Goal: Task Accomplishment & Management: Use online tool/utility

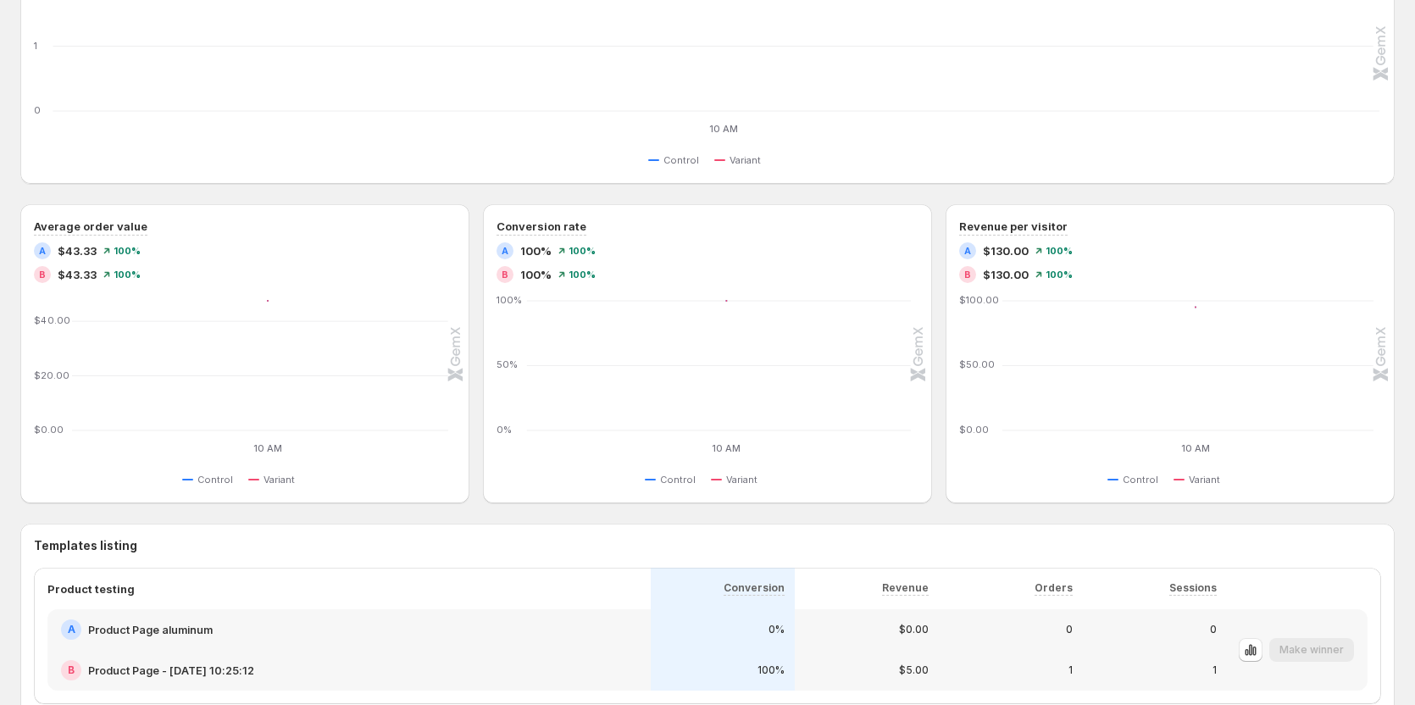
scroll to position [424, 0]
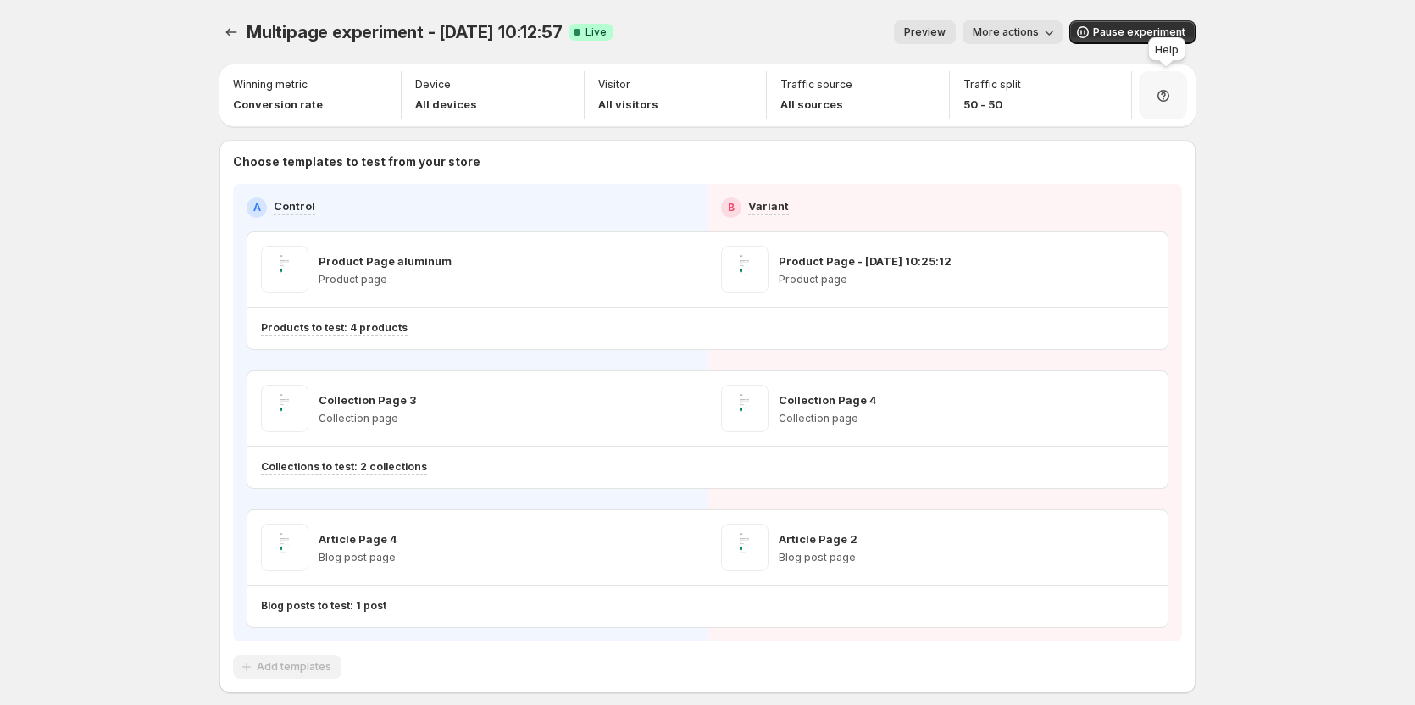
click at [1172, 104] on div at bounding box center [1163, 95] width 48 height 48
click at [1144, 148] on span "Setup guide" at bounding box center [1161, 143] width 64 height 14
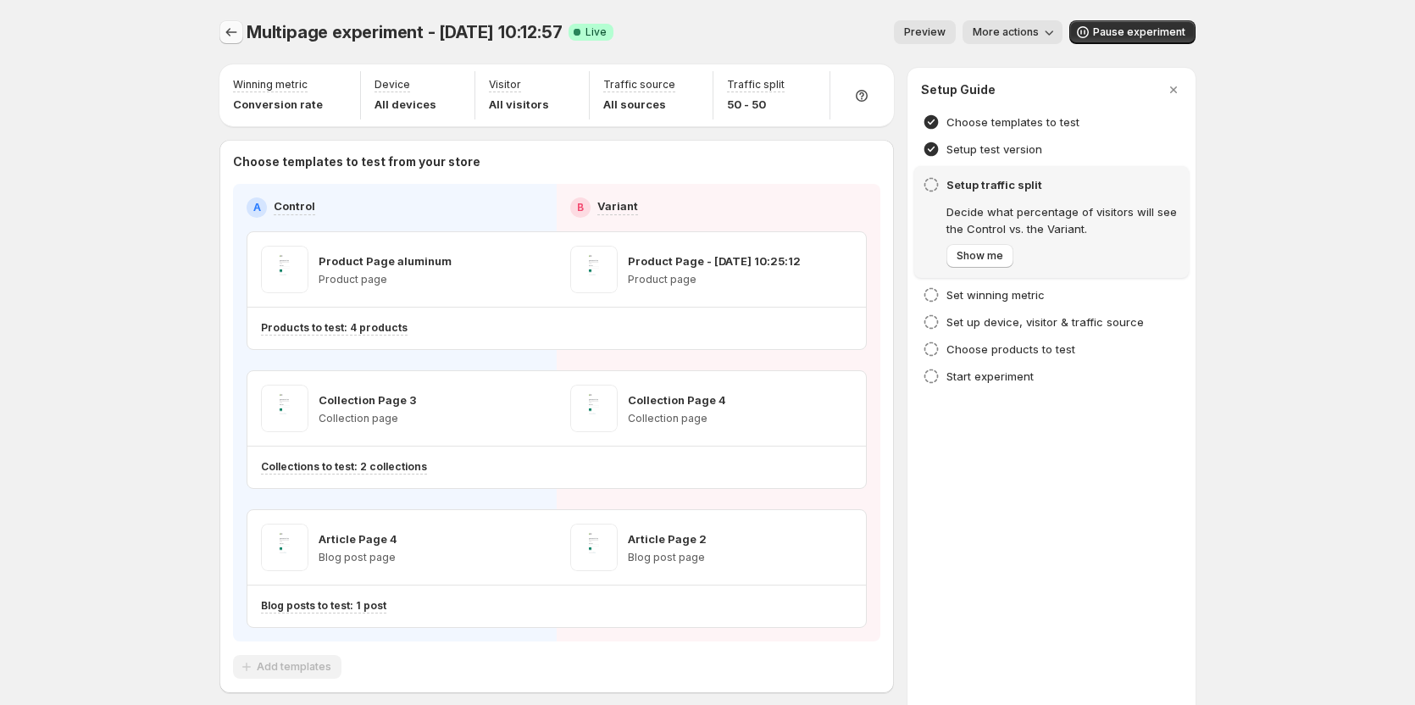
click at [234, 29] on icon "Experiments" at bounding box center [231, 32] width 17 height 17
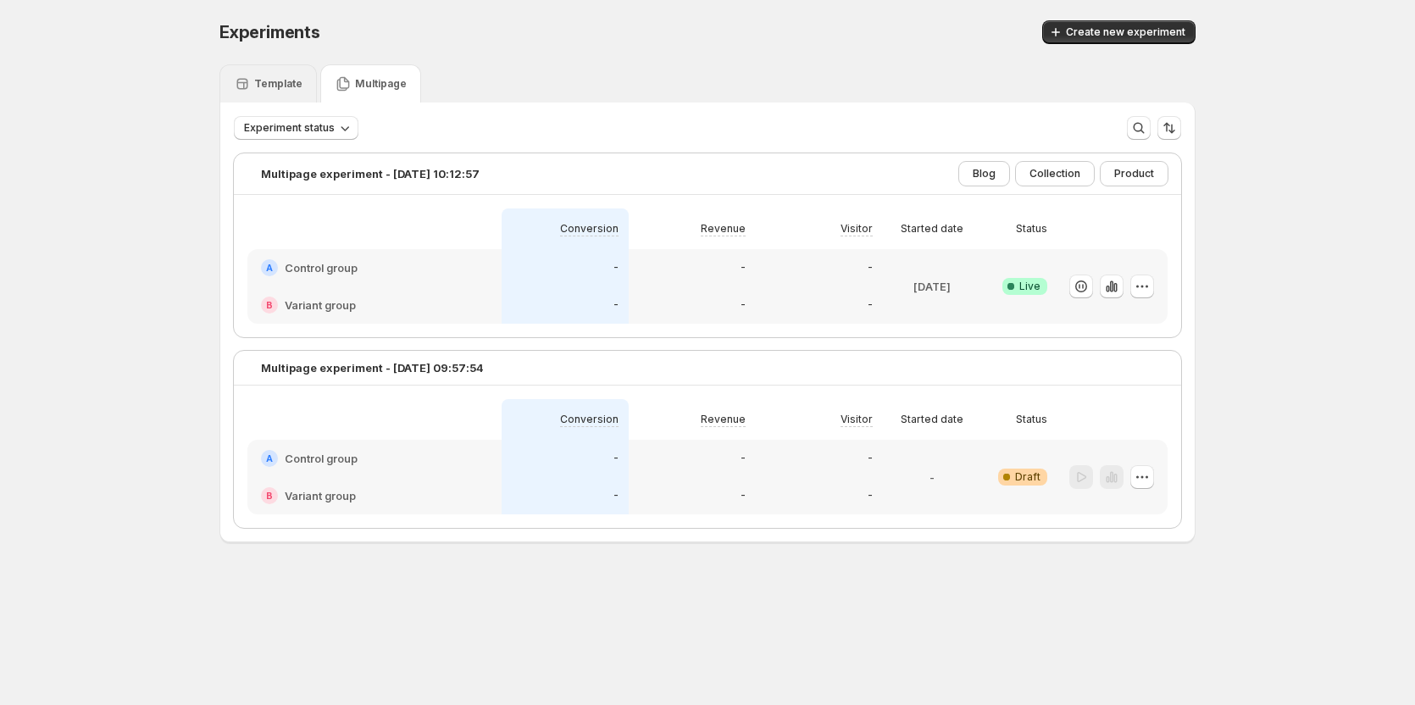
click at [251, 85] on icon at bounding box center [242, 83] width 17 height 17
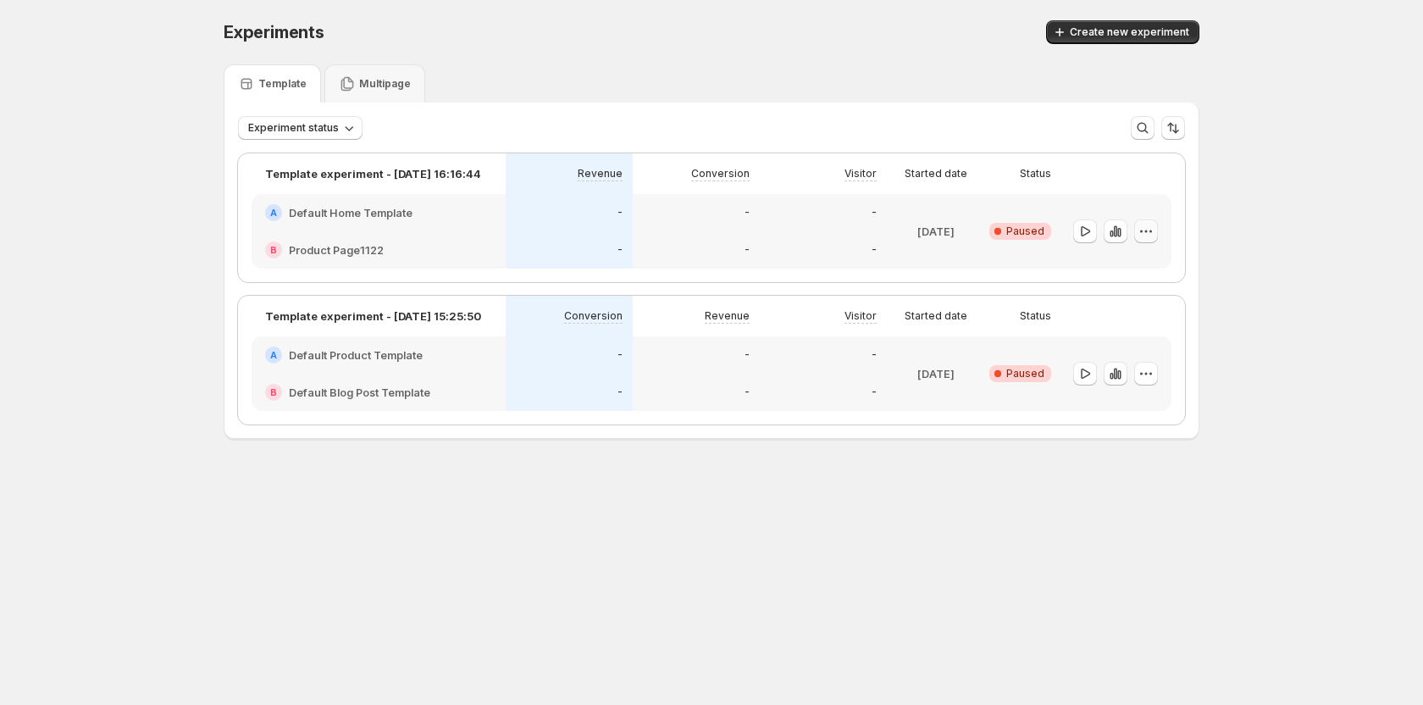
click at [1152, 232] on icon "button" at bounding box center [1146, 231] width 17 height 17
click at [1125, 274] on span "Edit" at bounding box center [1159, 266] width 123 height 17
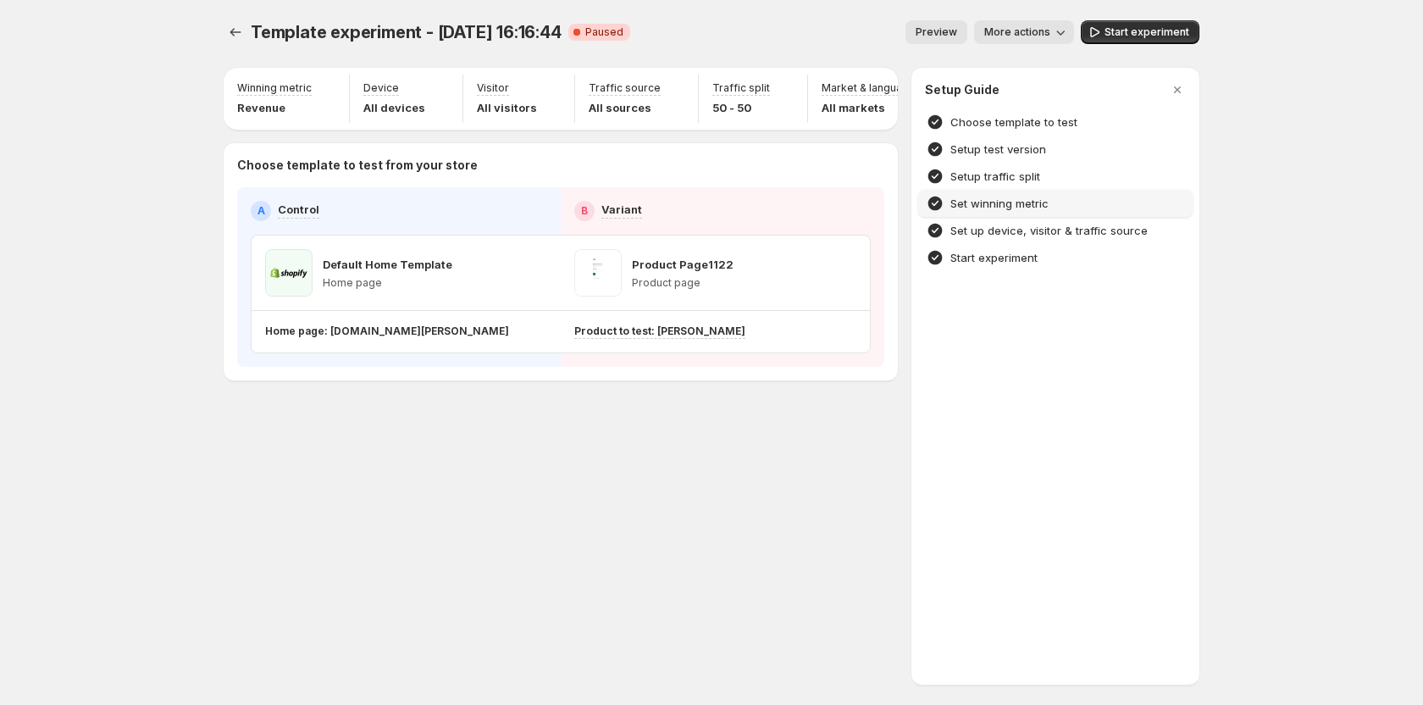
click at [1014, 205] on h4 "Set winning metric" at bounding box center [999, 203] width 98 height 17
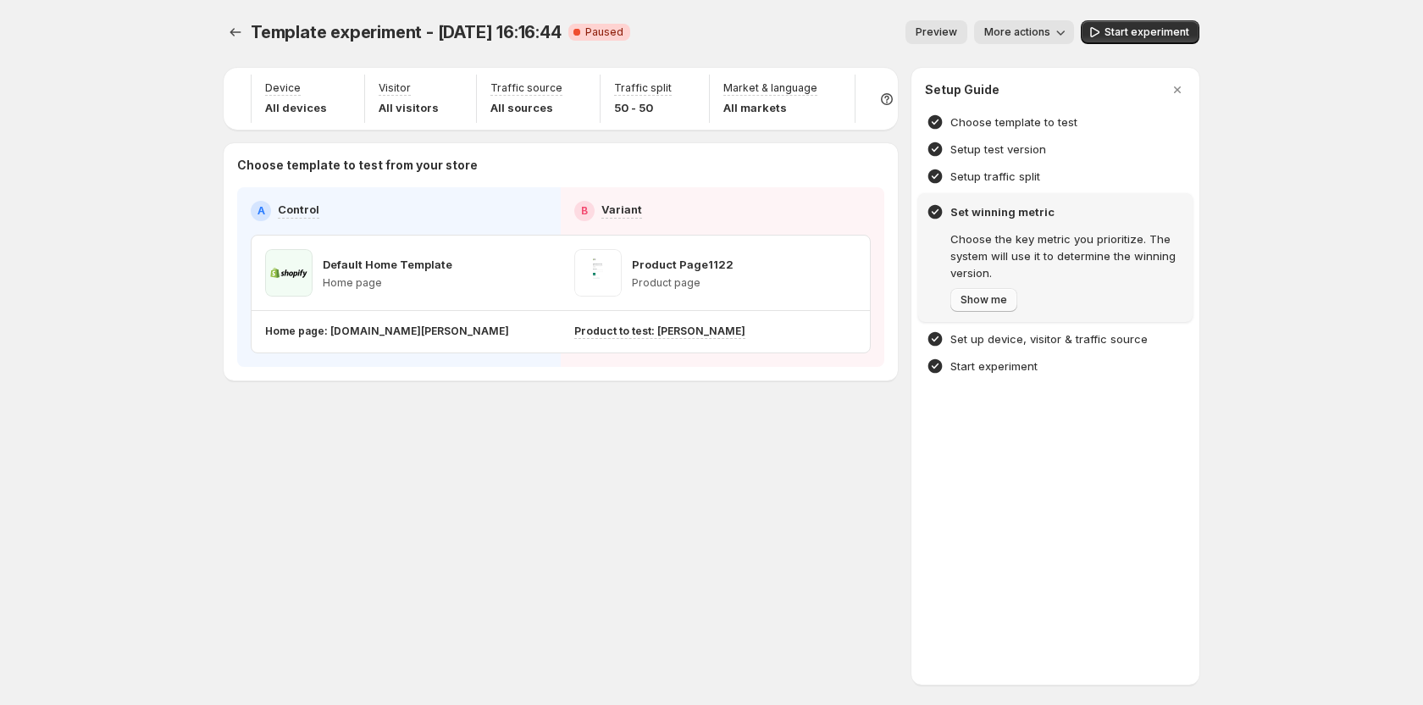
click at [978, 291] on button "Show me" at bounding box center [983, 300] width 67 height 24
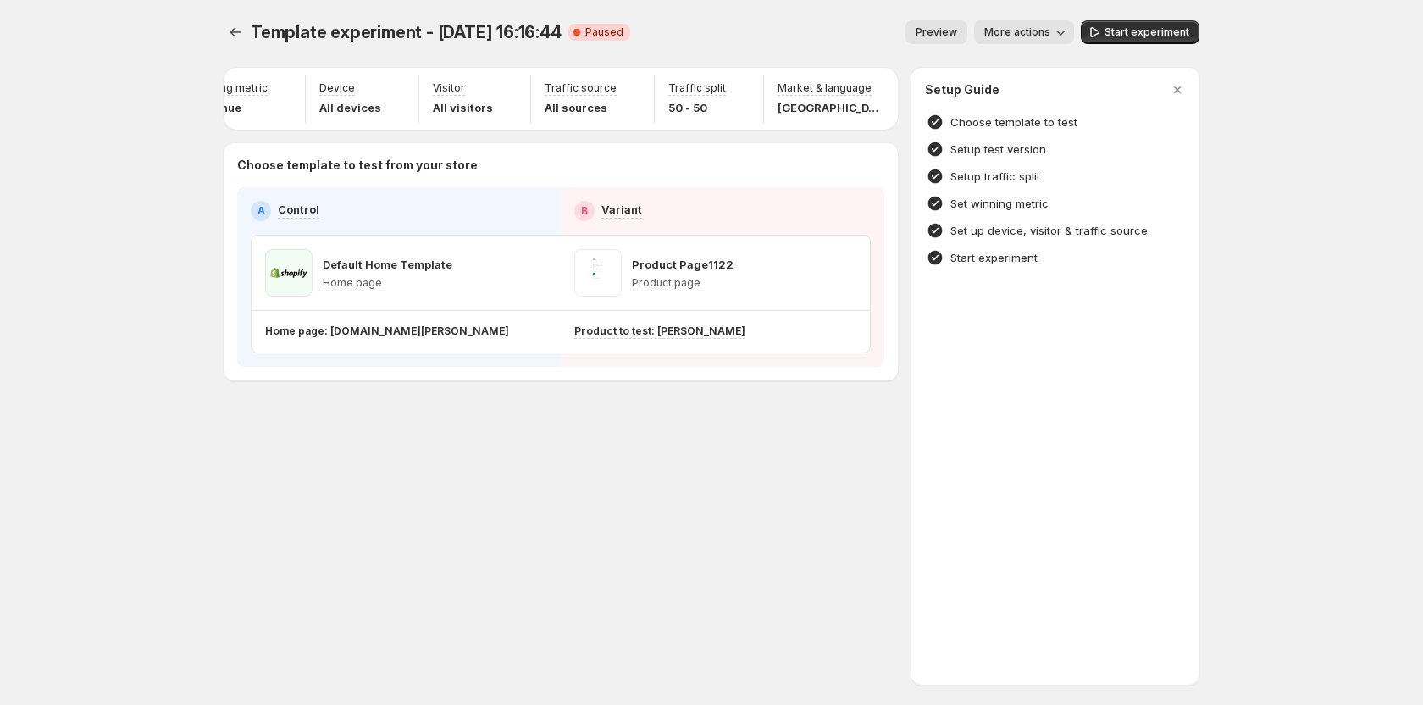
scroll to position [0, 98]
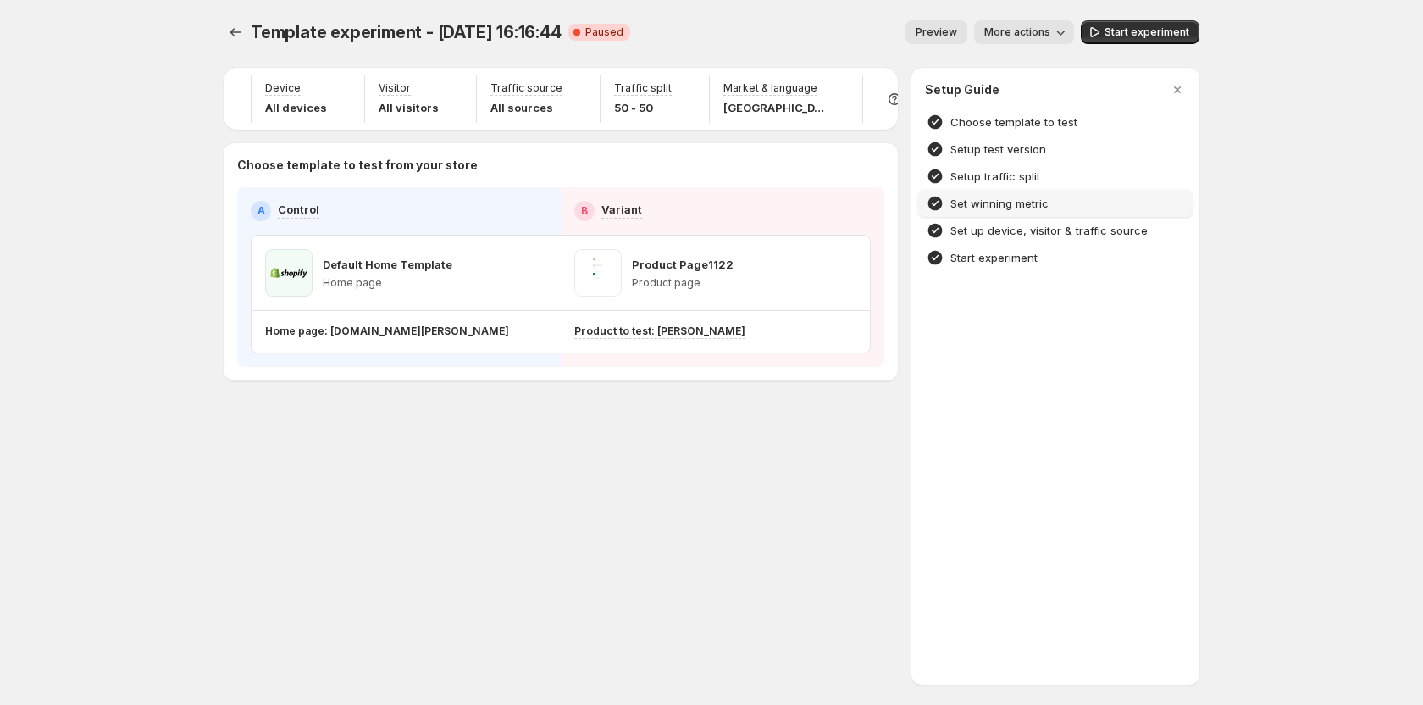
click at [999, 209] on h4 "Set winning metric" at bounding box center [999, 203] width 98 height 17
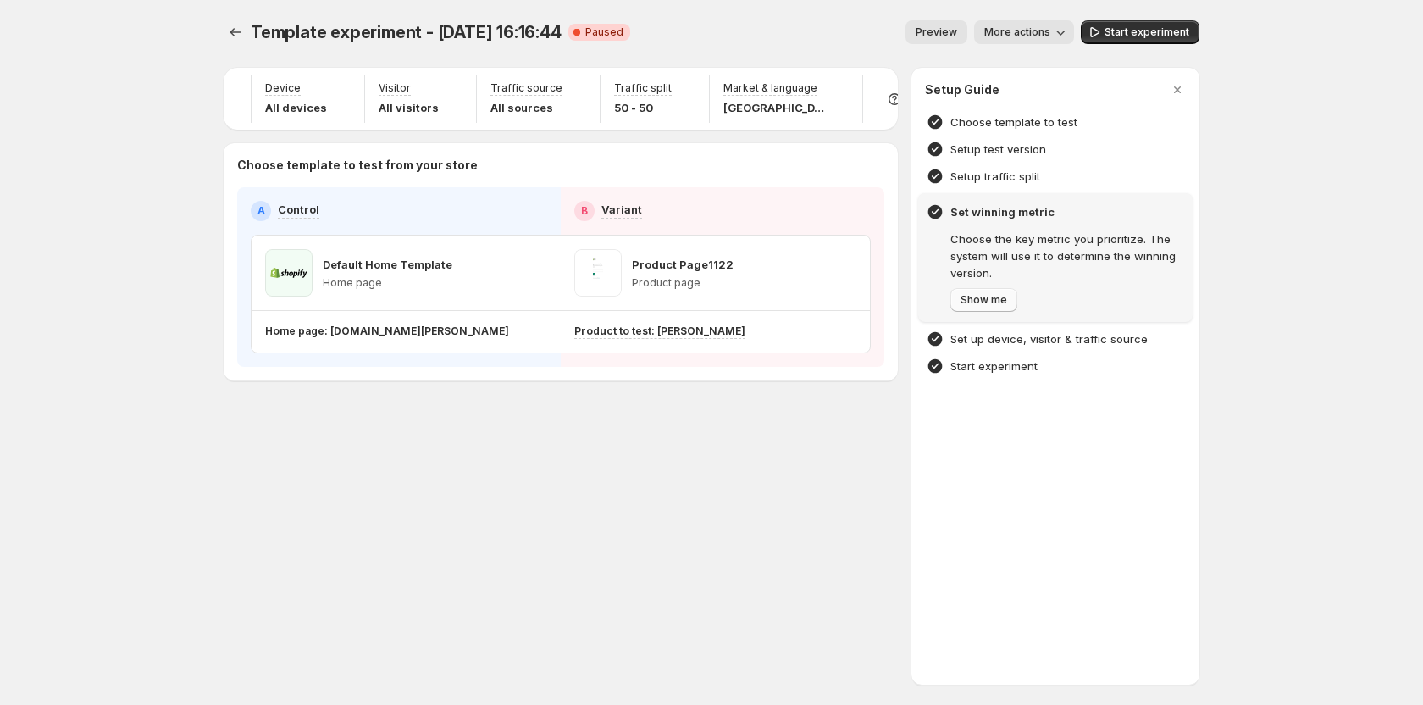
click at [990, 297] on span "Show me" at bounding box center [984, 300] width 47 height 14
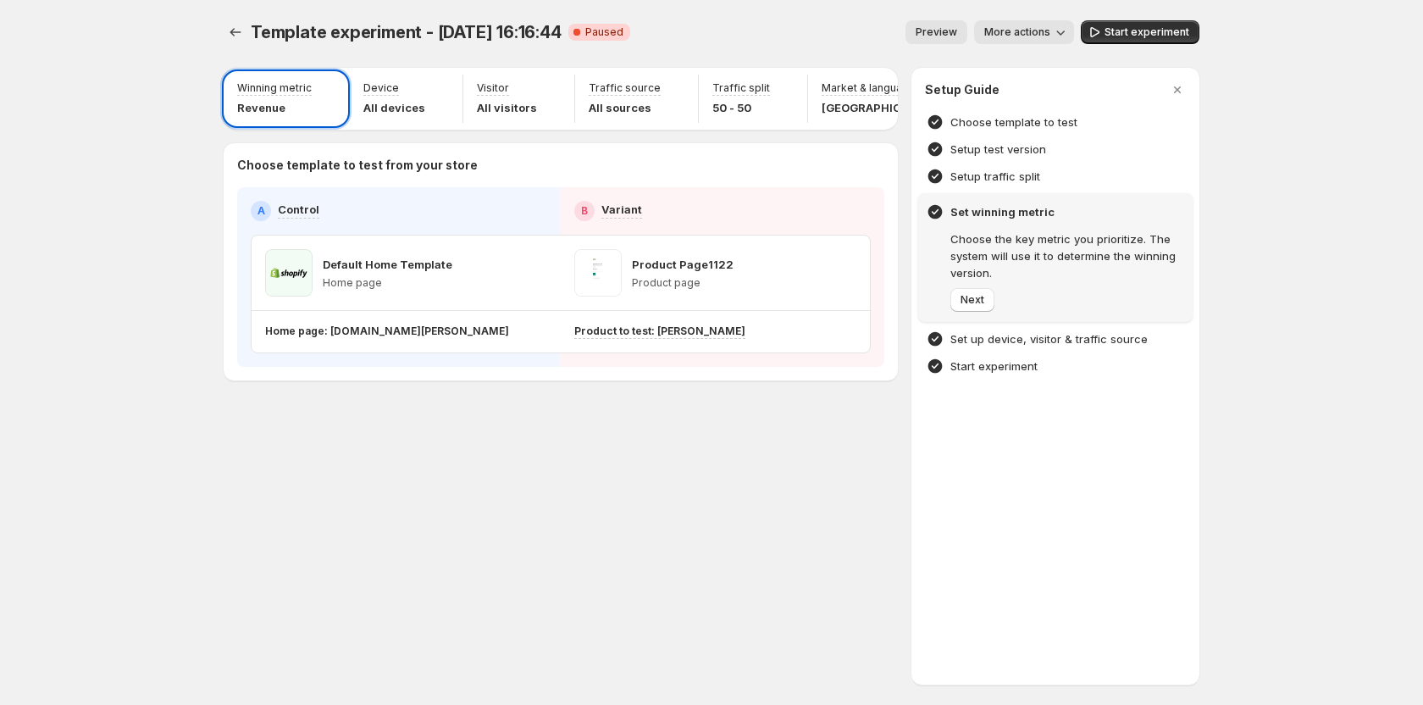
drag, startPoint x: 569, startPoint y: 129, endPoint x: 745, endPoint y: 130, distance: 176.2
click at [745, 130] on div at bounding box center [711, 352] width 1423 height 705
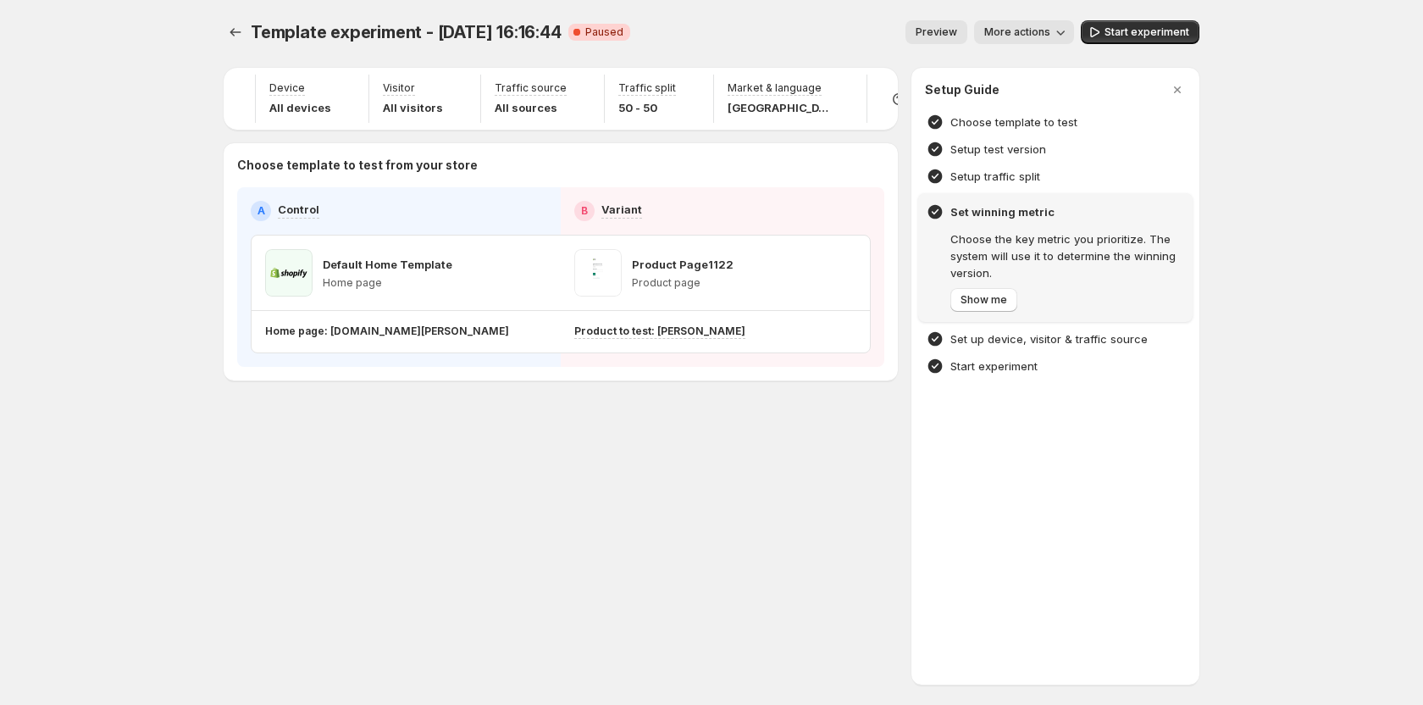
scroll to position [0, 98]
click at [982, 304] on span "Show me" at bounding box center [984, 300] width 47 height 14
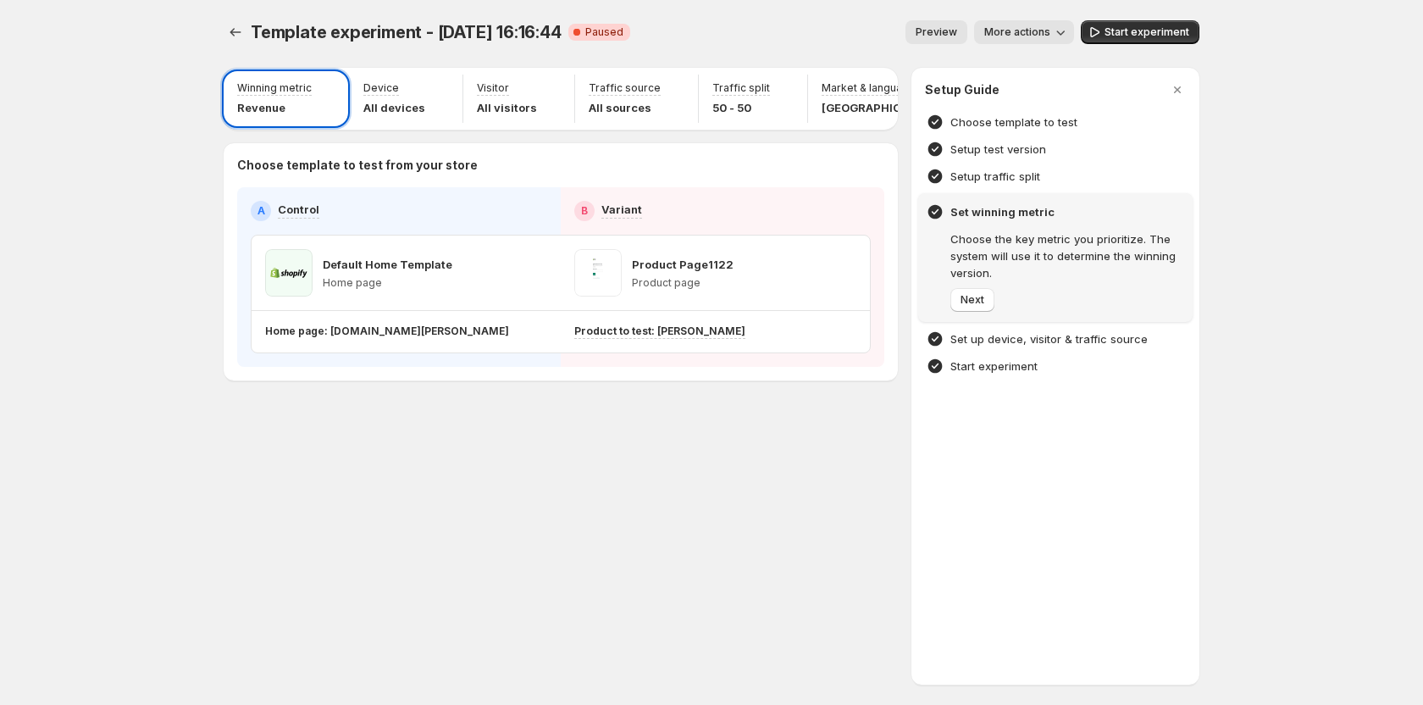
drag, startPoint x: 660, startPoint y: 132, endPoint x: 687, endPoint y: 129, distance: 27.3
click at [687, 129] on div at bounding box center [711, 352] width 1423 height 705
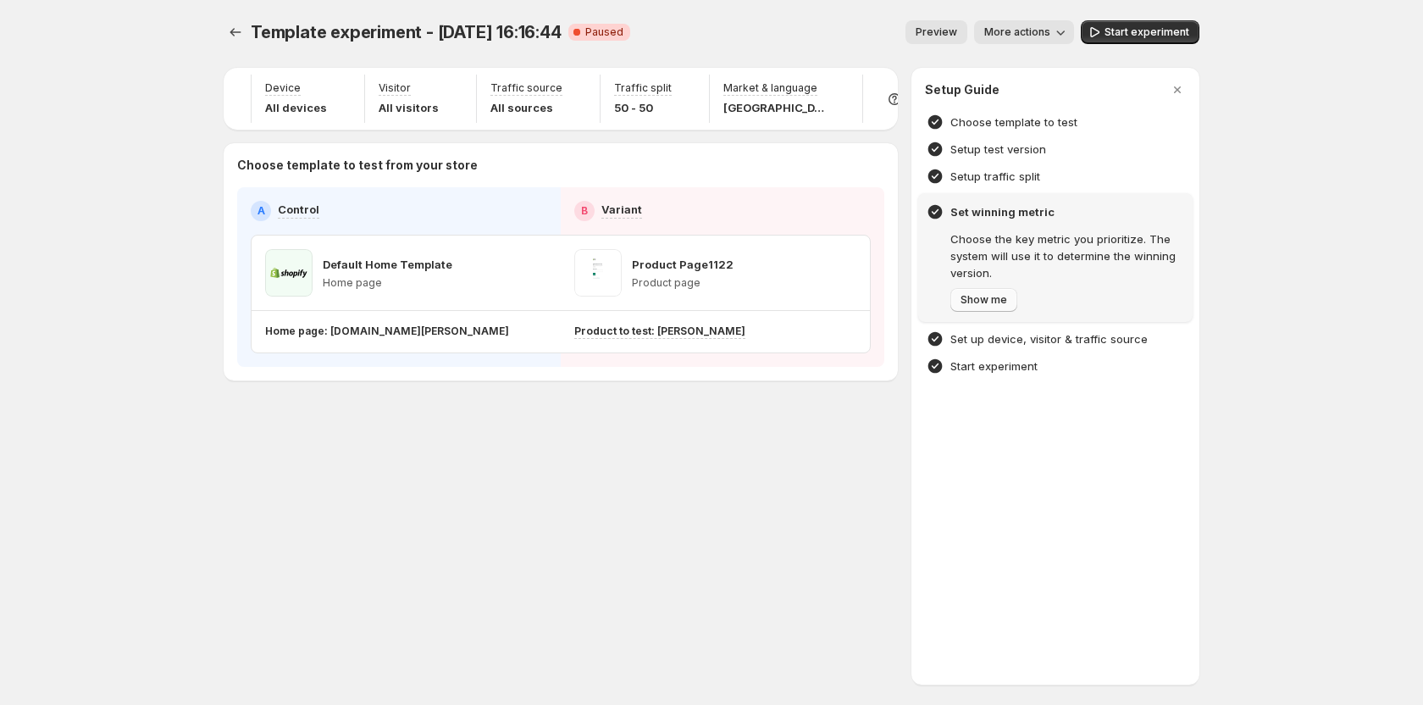
click at [1004, 298] on span "Show me" at bounding box center [984, 300] width 47 height 14
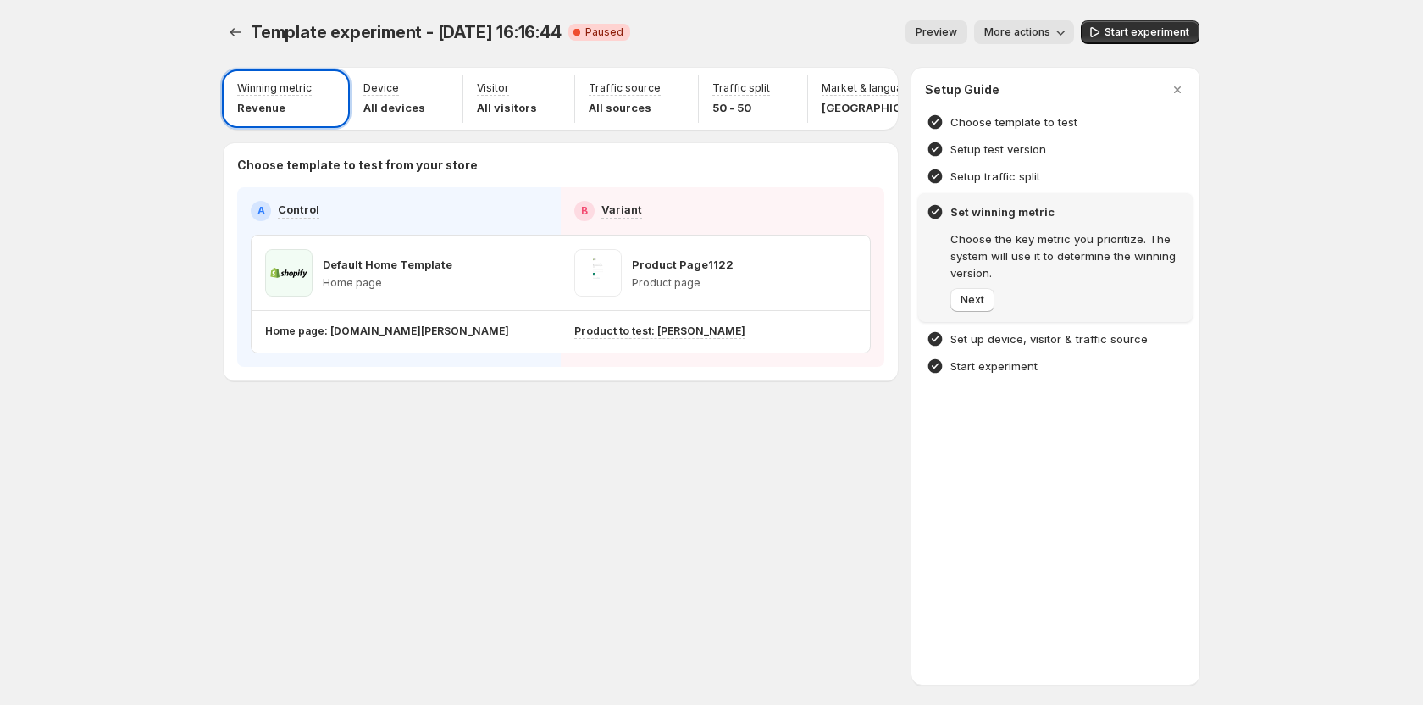
click at [741, 147] on div at bounding box center [711, 352] width 1423 height 705
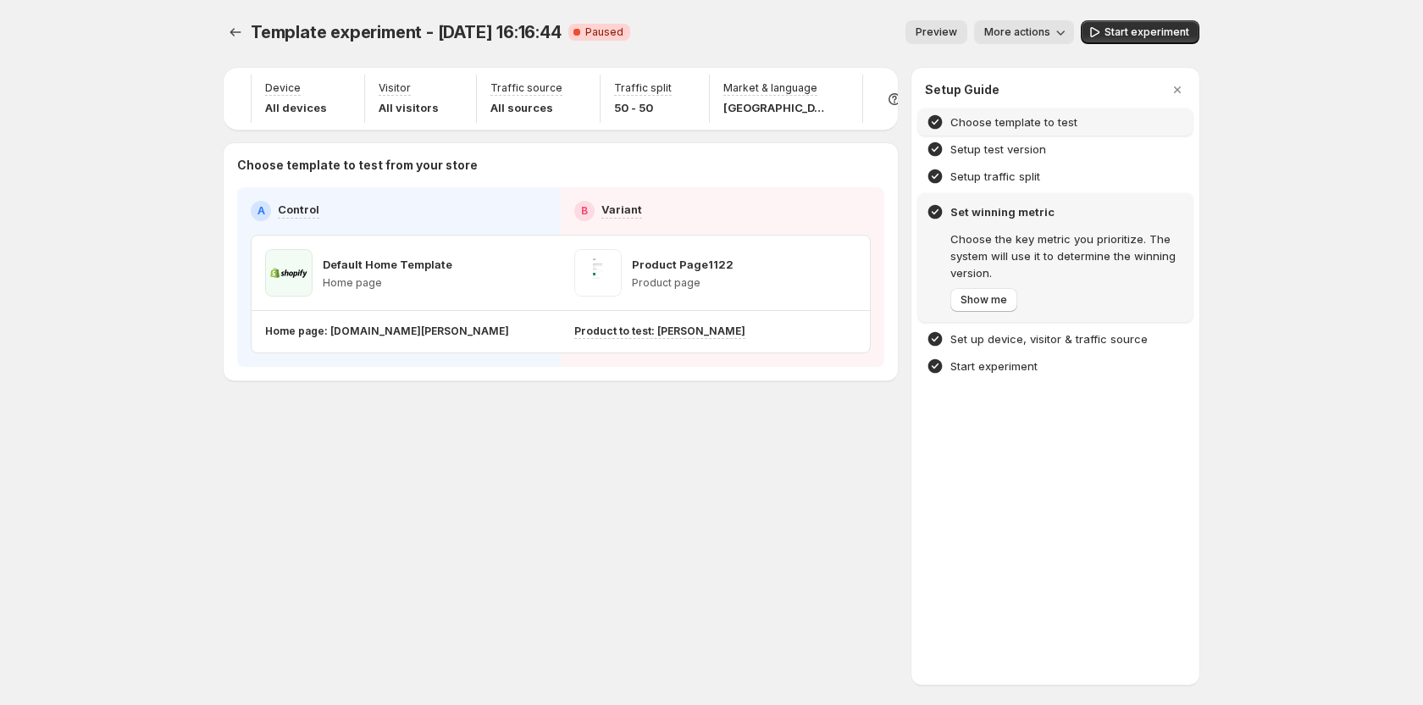
click at [979, 125] on h4 "Choose template to test" at bounding box center [1013, 122] width 127 height 17
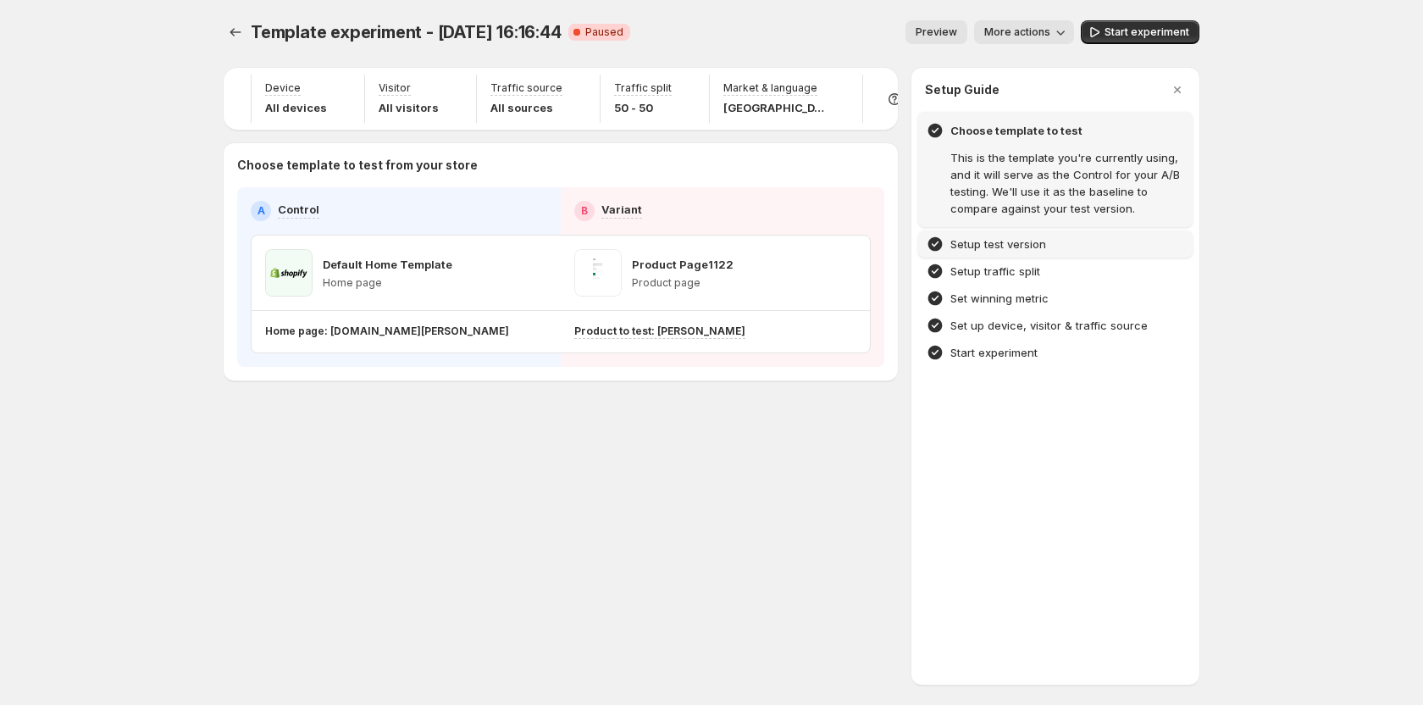
click at [992, 252] on h4 "Setup test version" at bounding box center [998, 243] width 96 height 17
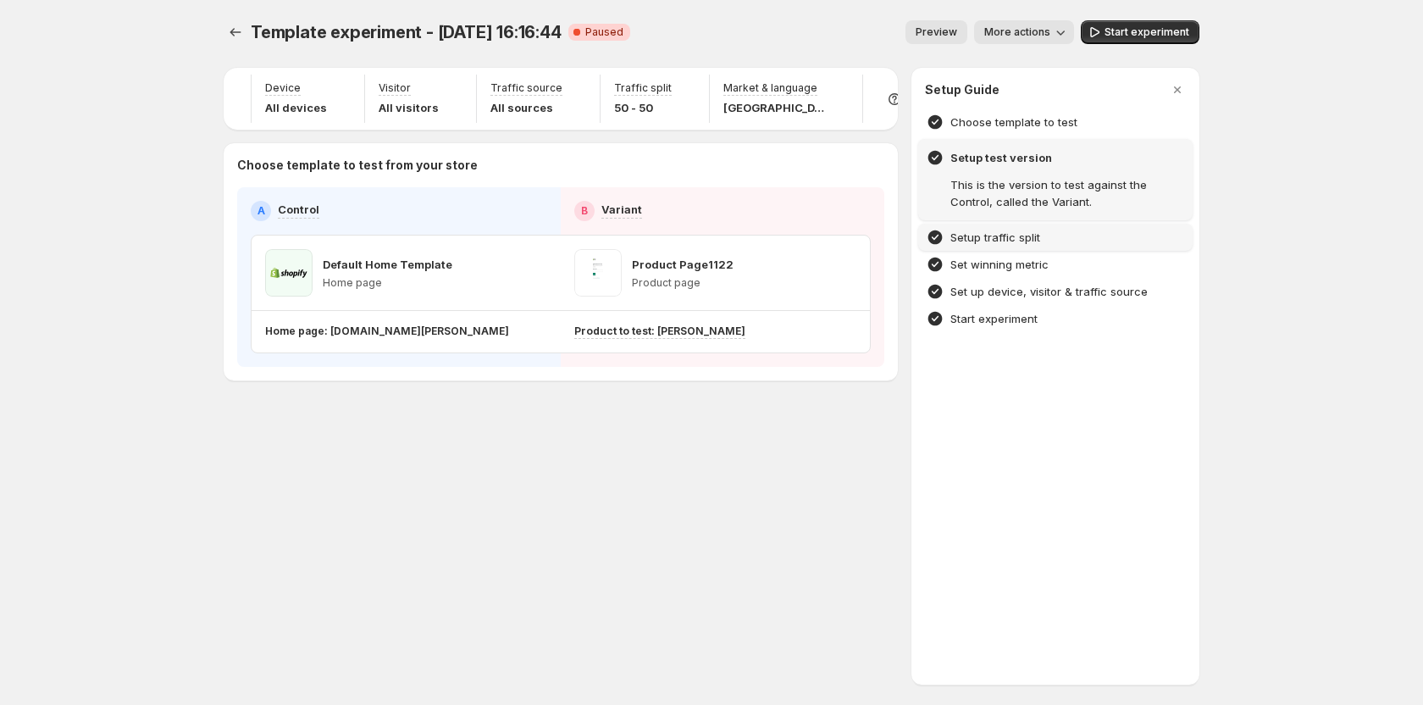
click at [999, 242] on h4 "Setup traffic split" at bounding box center [995, 237] width 90 height 17
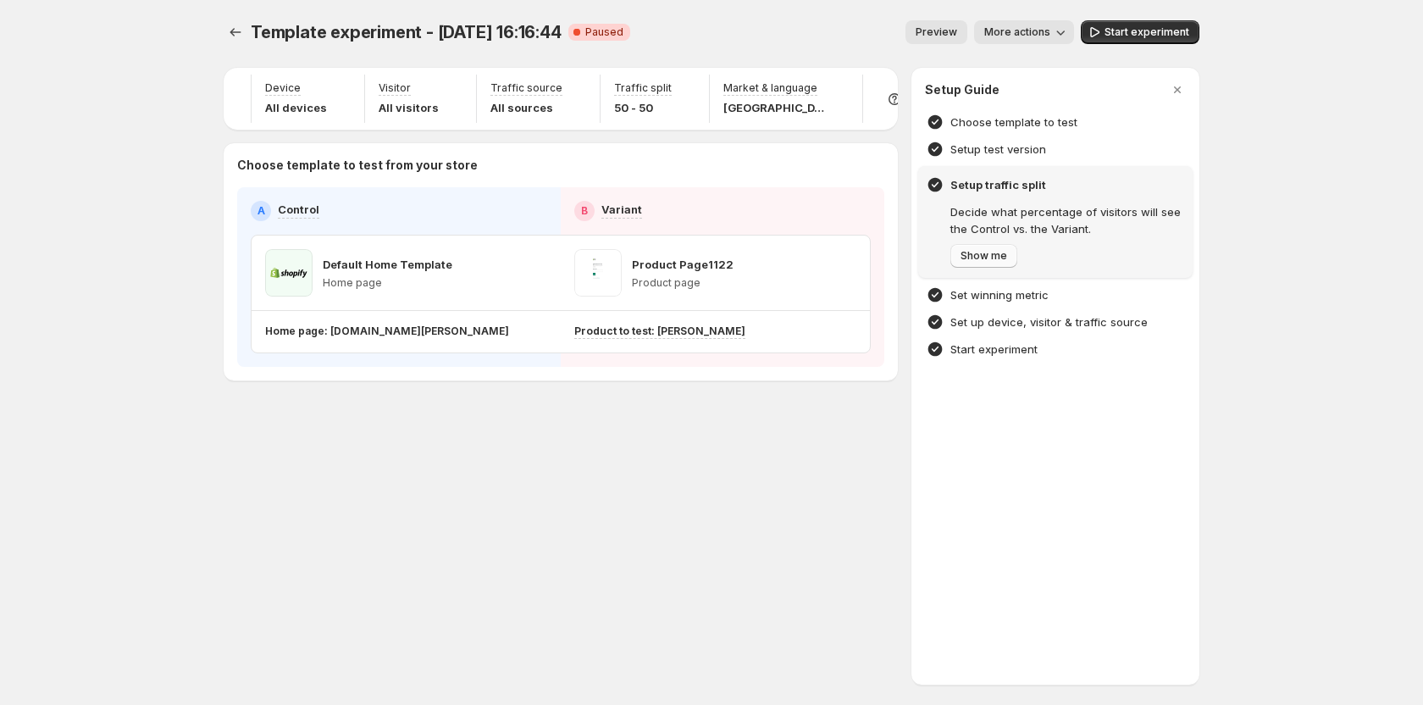
click at [1001, 256] on span "Show me" at bounding box center [984, 256] width 47 height 14
click at [976, 252] on span "Next" at bounding box center [973, 256] width 24 height 14
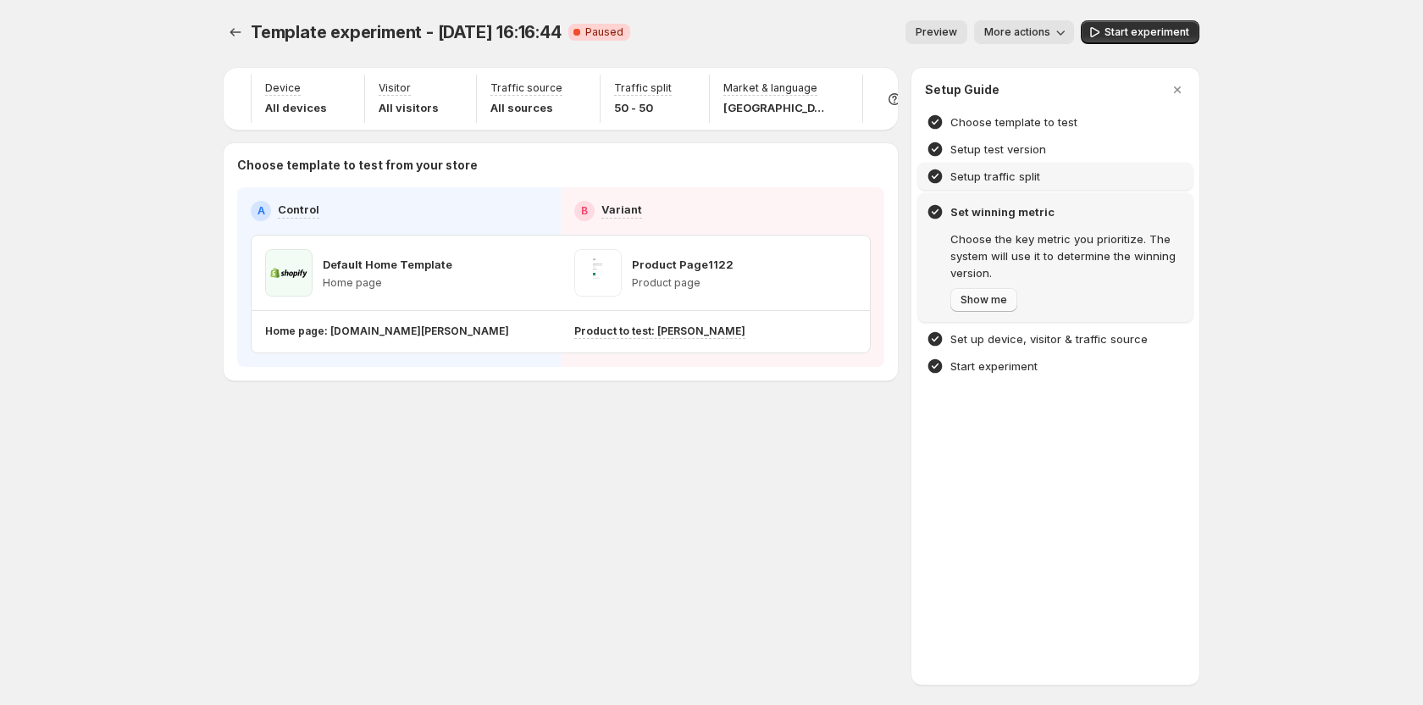
click at [984, 297] on span "Show me" at bounding box center [984, 300] width 47 height 14
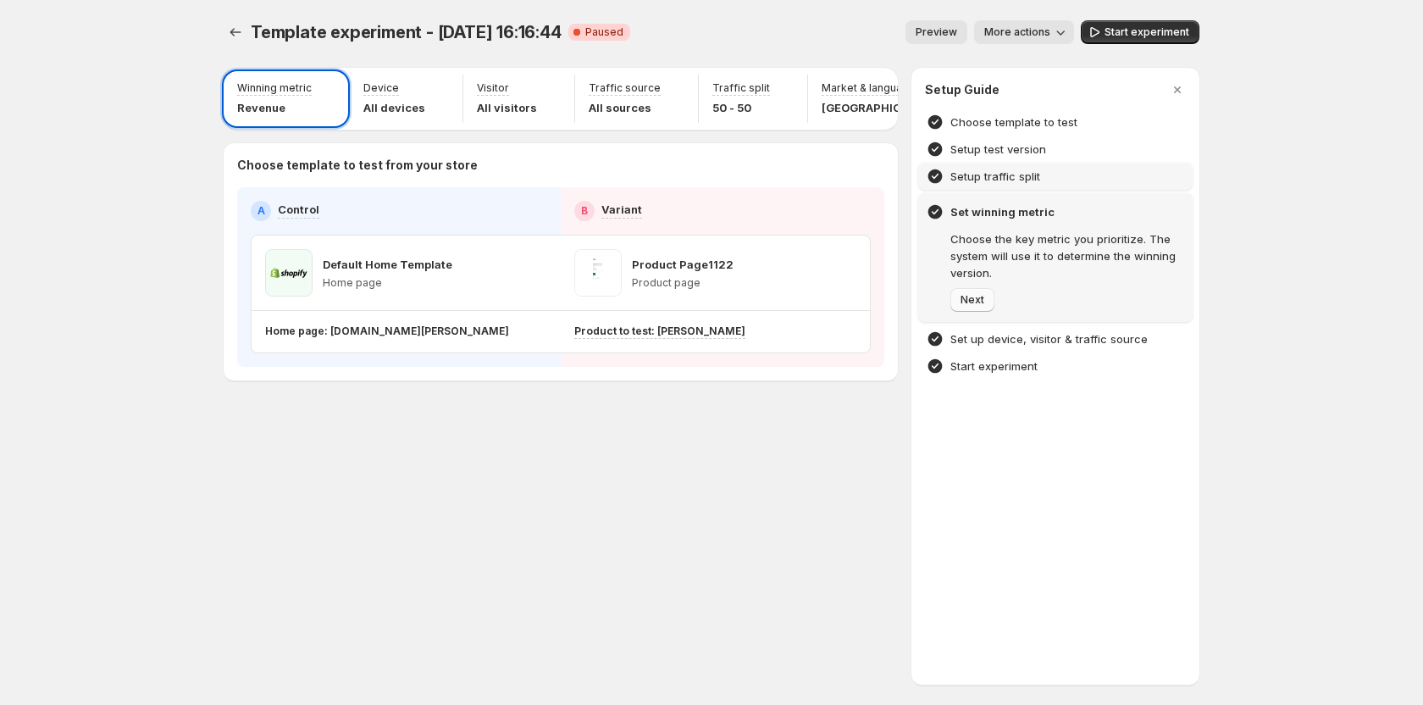
click at [983, 301] on span "Next" at bounding box center [973, 300] width 24 height 14
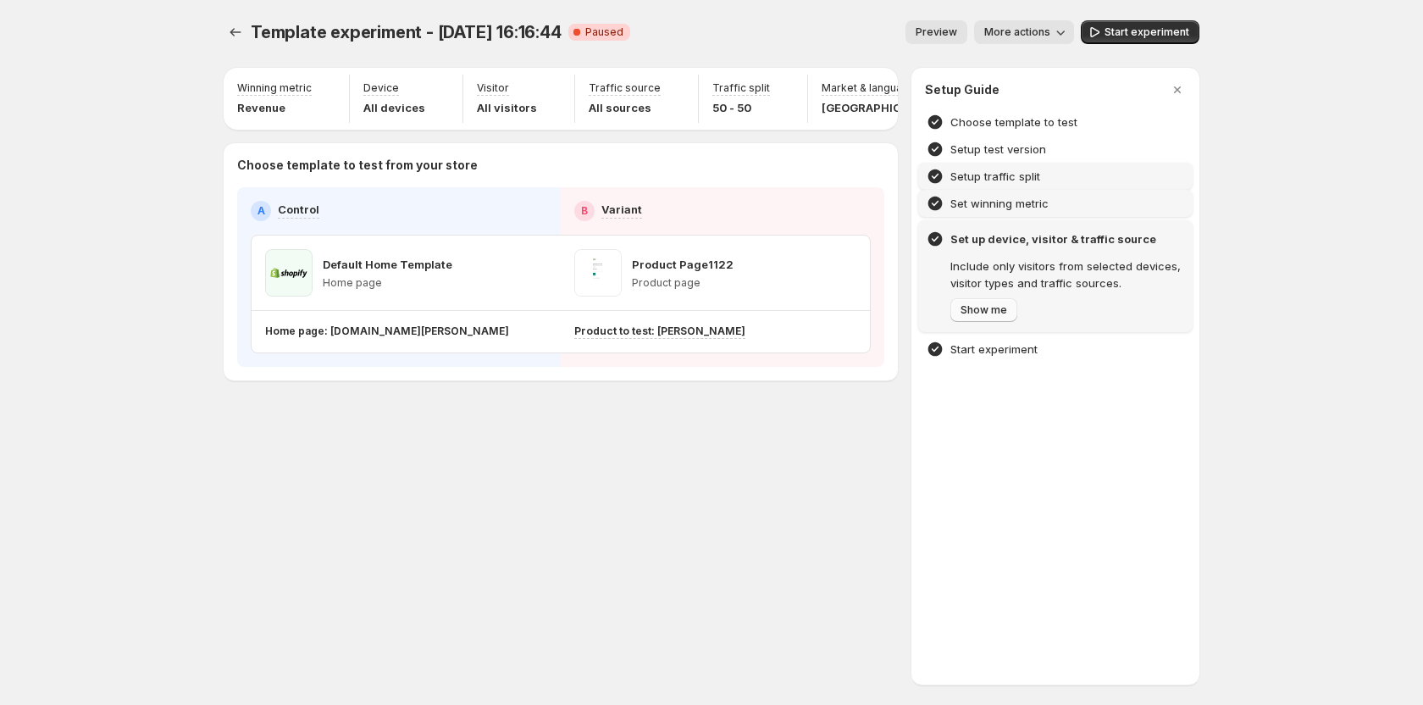
click at [990, 308] on span "Show me" at bounding box center [984, 310] width 47 height 14
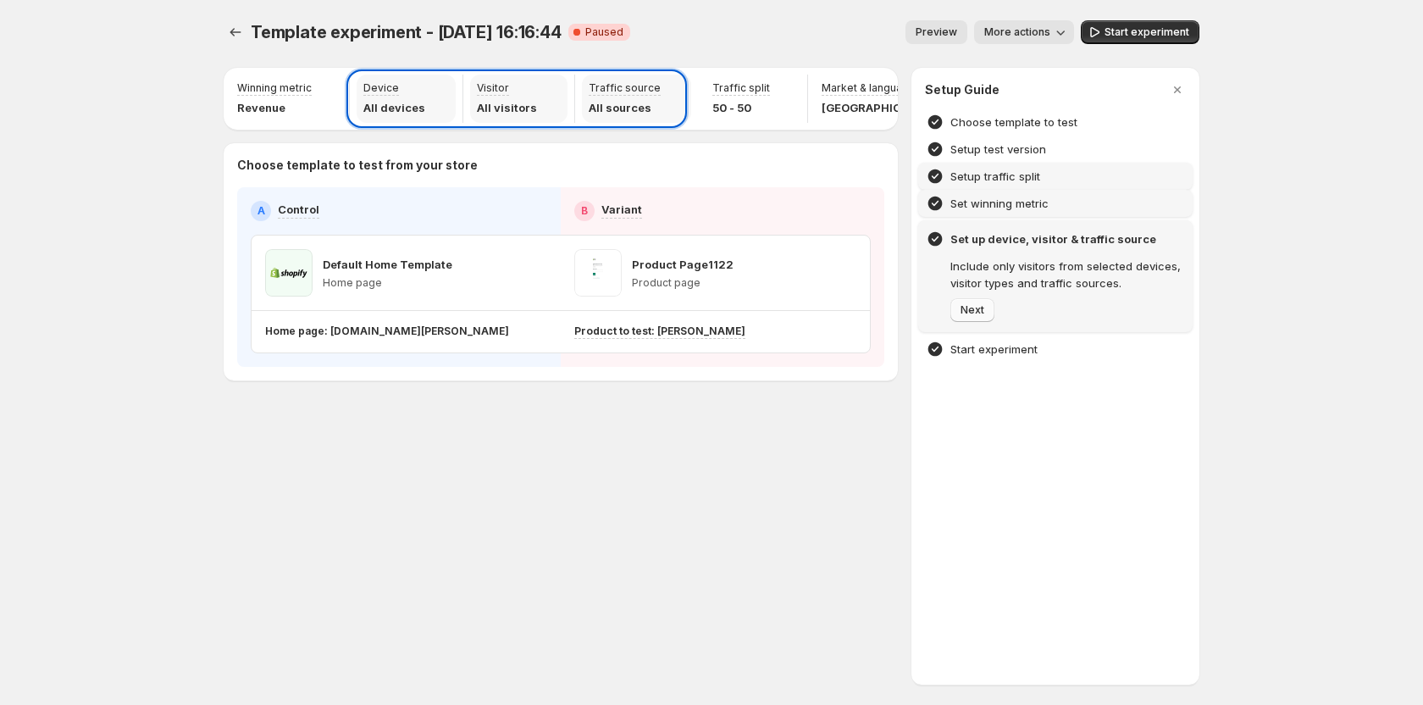
click at [984, 309] on button "Next" at bounding box center [972, 310] width 44 height 24
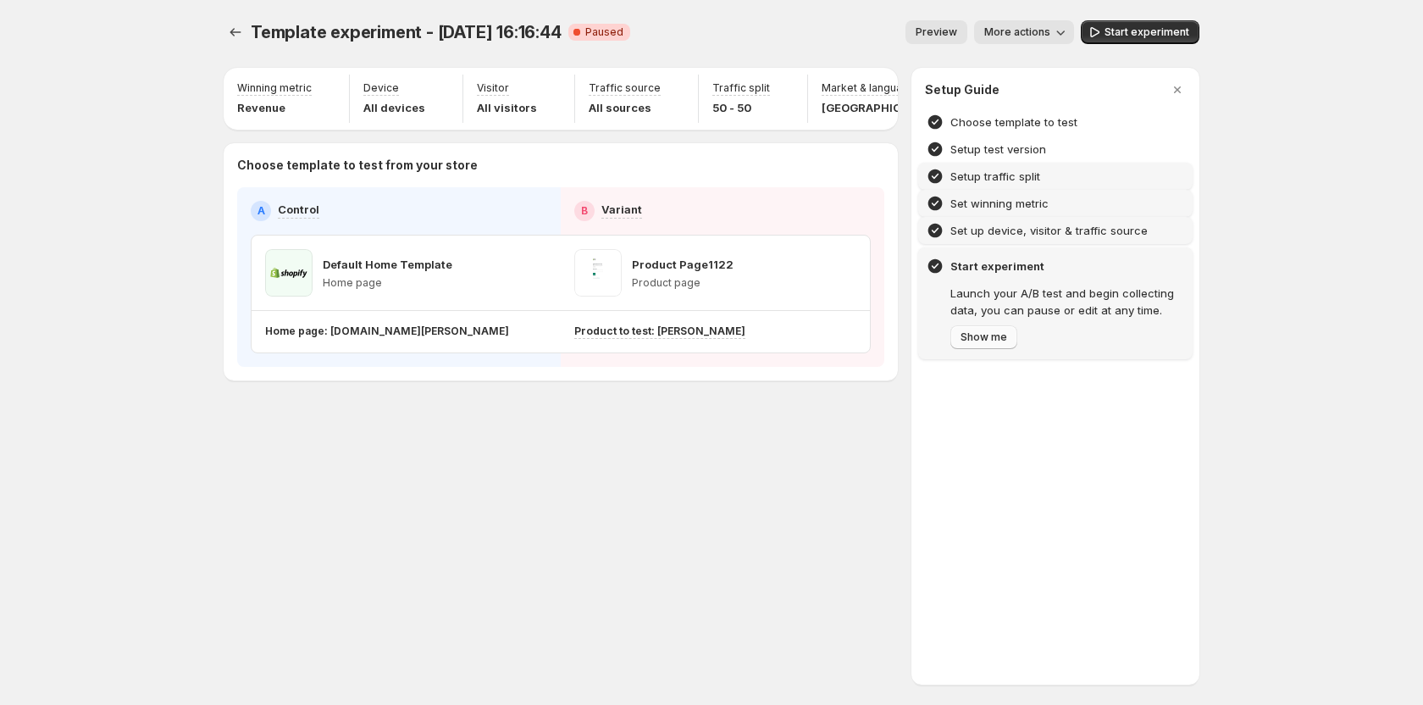
click at [989, 334] on span "Show me" at bounding box center [984, 337] width 47 height 14
click at [802, 427] on div at bounding box center [711, 352] width 1423 height 705
click at [860, 86] on p "Market & language" at bounding box center [869, 88] width 94 height 14
click at [832, 88] on icon "button" at bounding box center [840, 89] width 17 height 17
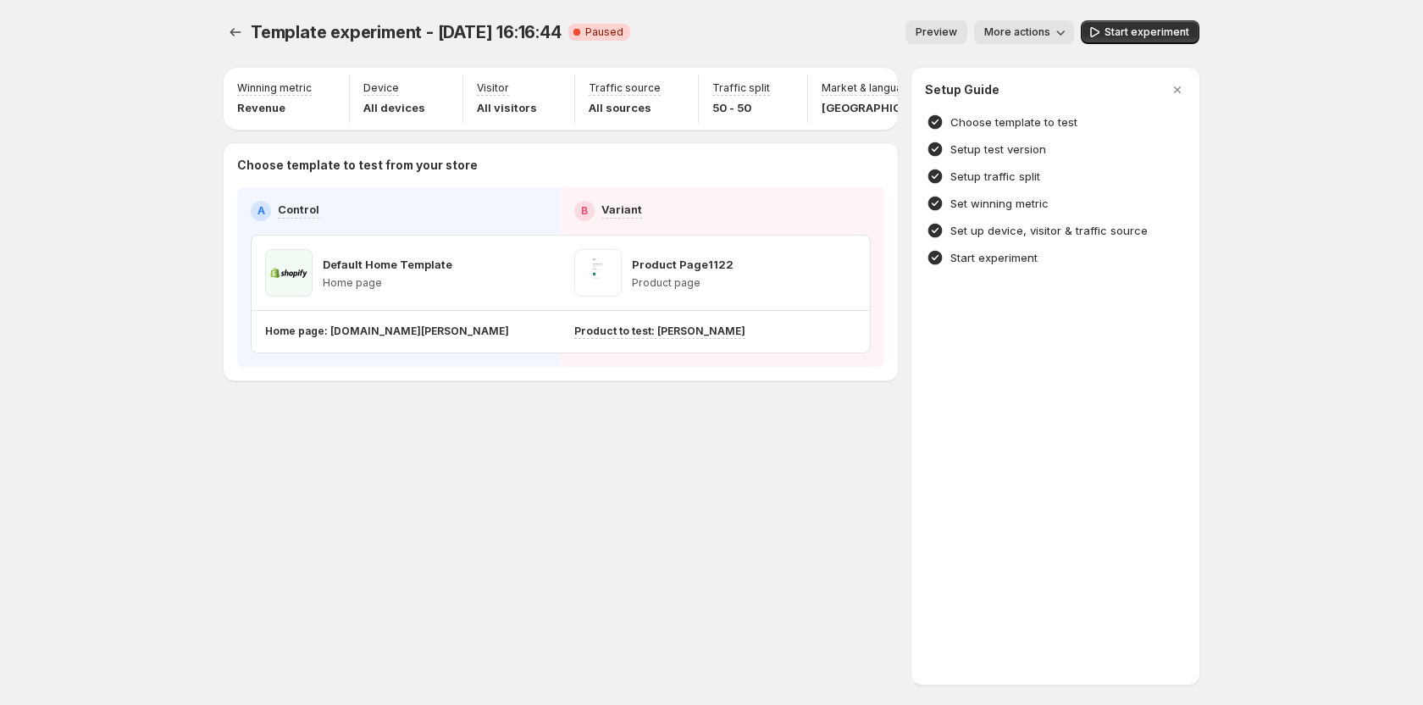
scroll to position [0, 98]
click at [832, 85] on icon "button" at bounding box center [840, 89] width 17 height 17
click at [821, 79] on button "button" at bounding box center [833, 90] width 24 height 24
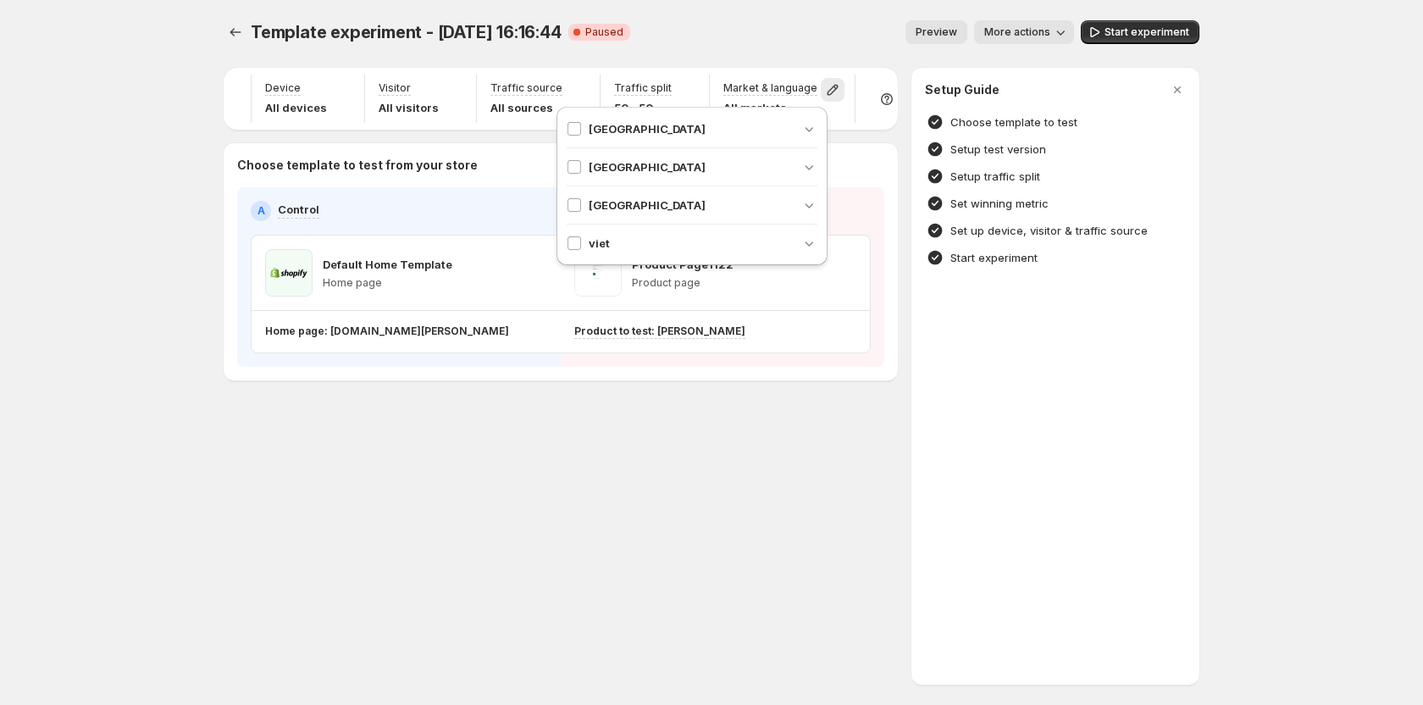
click at [763, 138] on div "Angola" at bounding box center [692, 129] width 251 height 38
click at [584, 125] on div "Angola" at bounding box center [636, 128] width 139 height 17
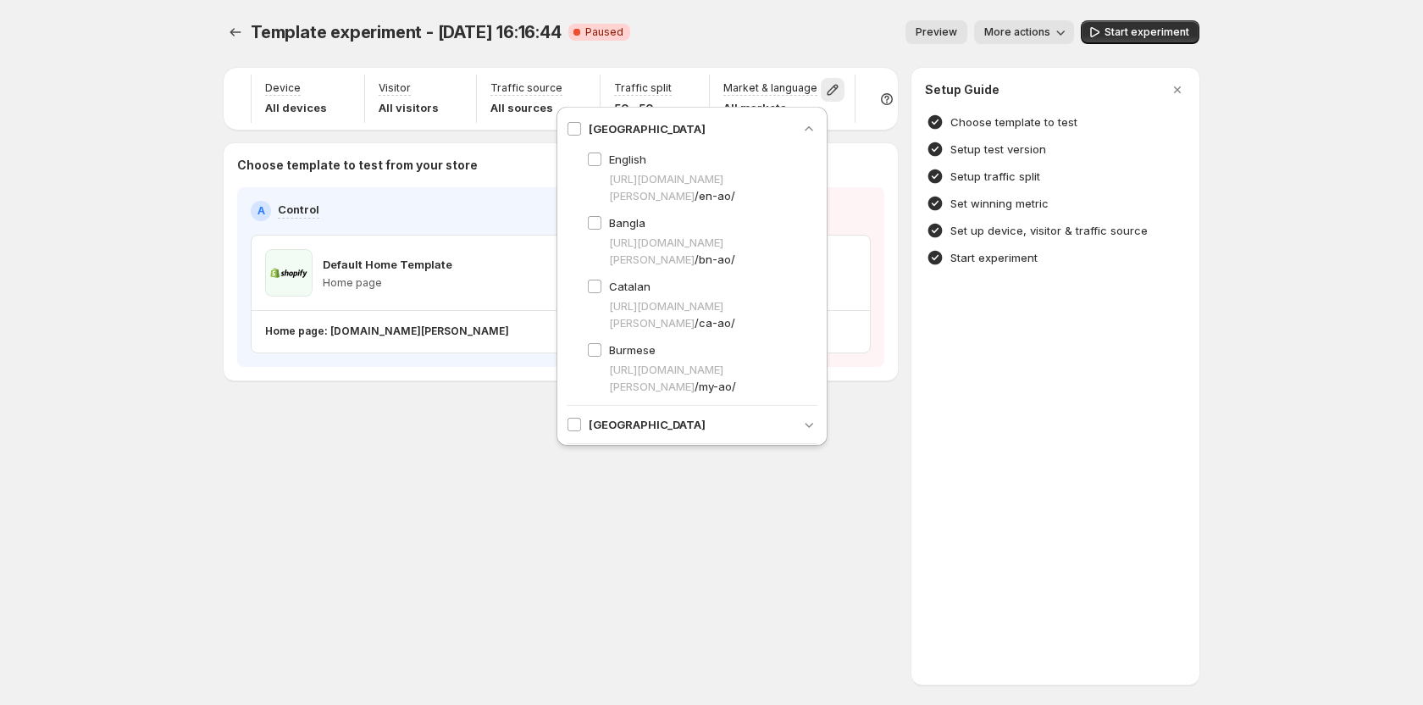
click at [639, 129] on div "Angola" at bounding box center [692, 128] width 251 height 17
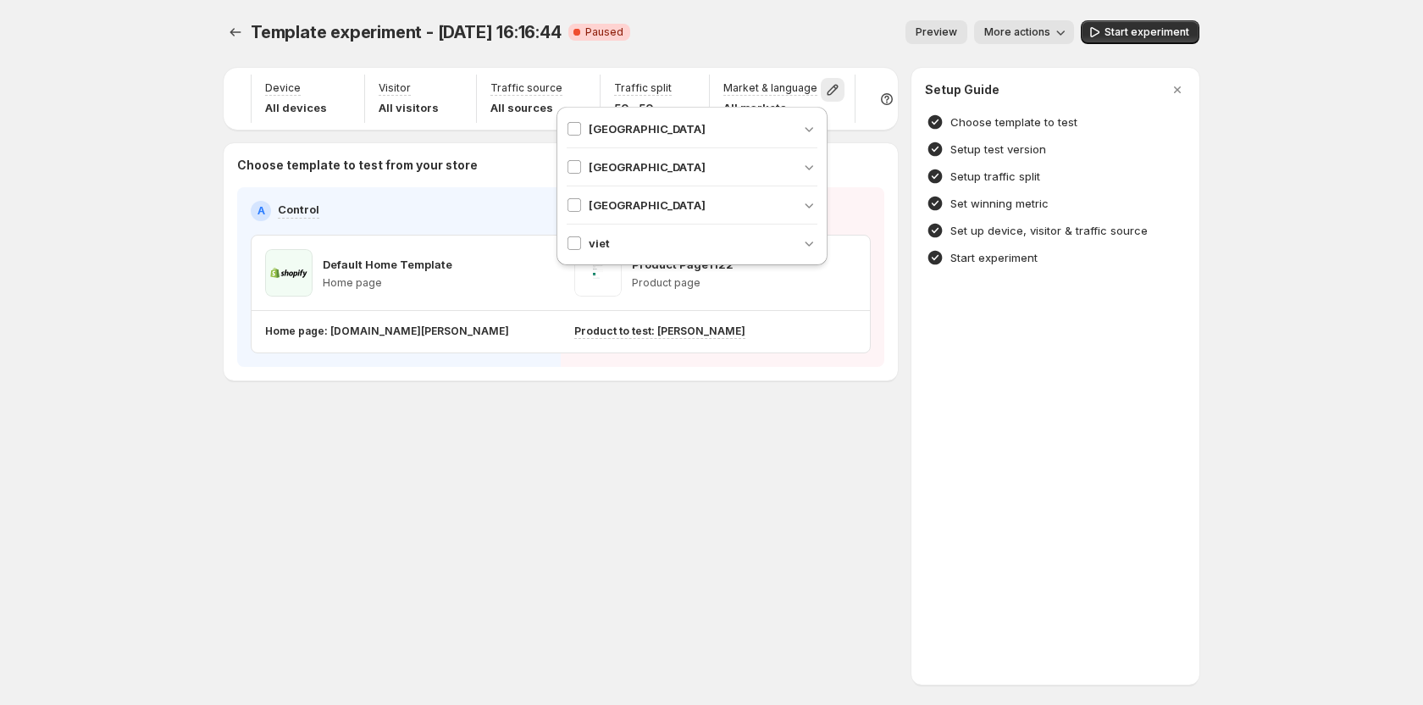
click at [946, 375] on div "Setup Guide Choose template to test Setup test version Setup traffic split Set …" at bounding box center [1055, 376] width 288 height 617
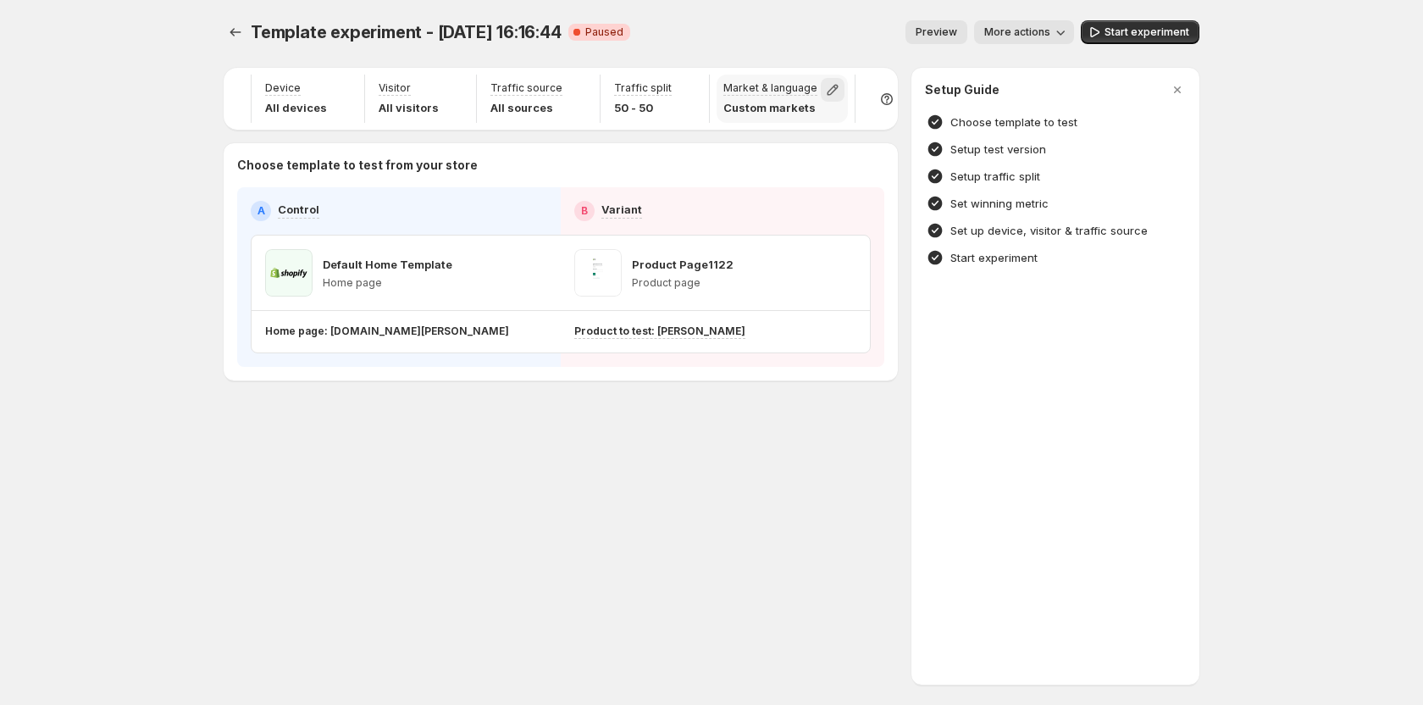
click at [821, 83] on button "button" at bounding box center [833, 90] width 24 height 24
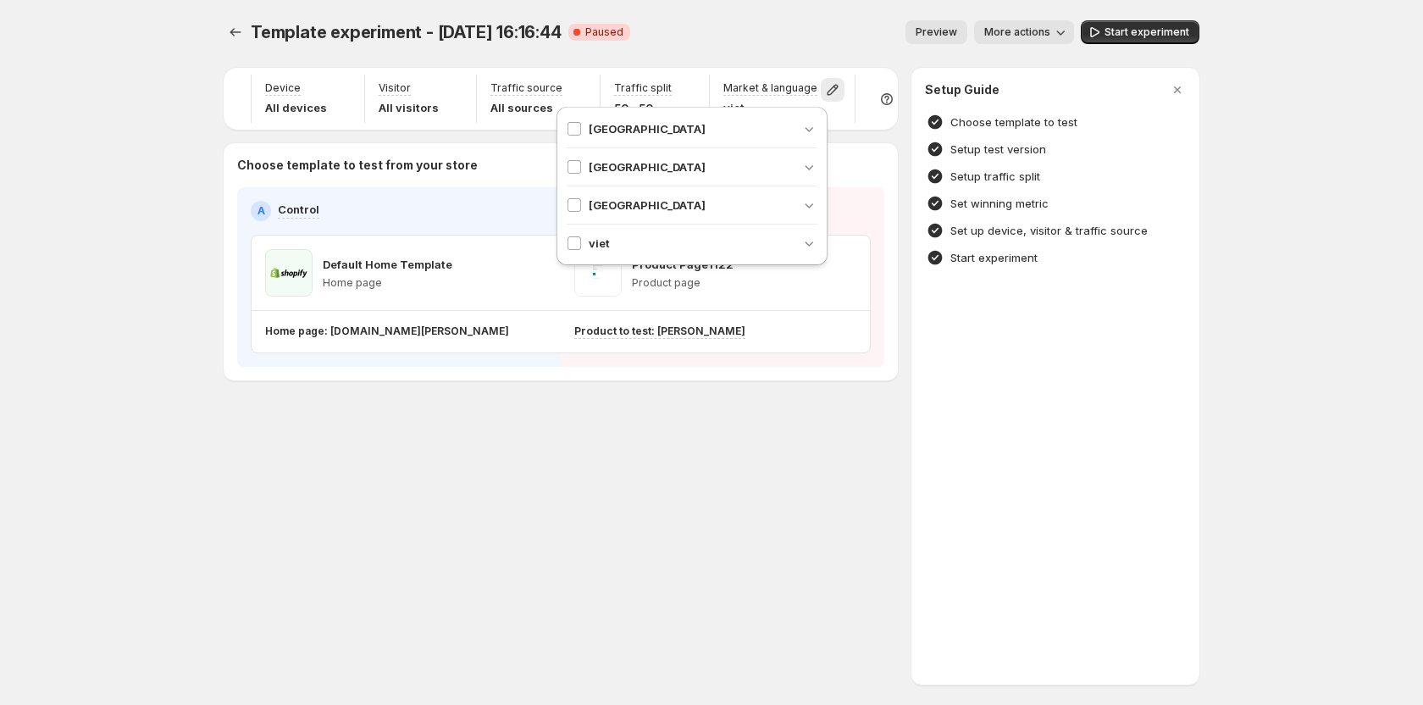
click at [761, 413] on div "Template experiment - Aug 7, 16:16:44. This page is ready Template experiment -…" at bounding box center [711, 236] width 1017 height 472
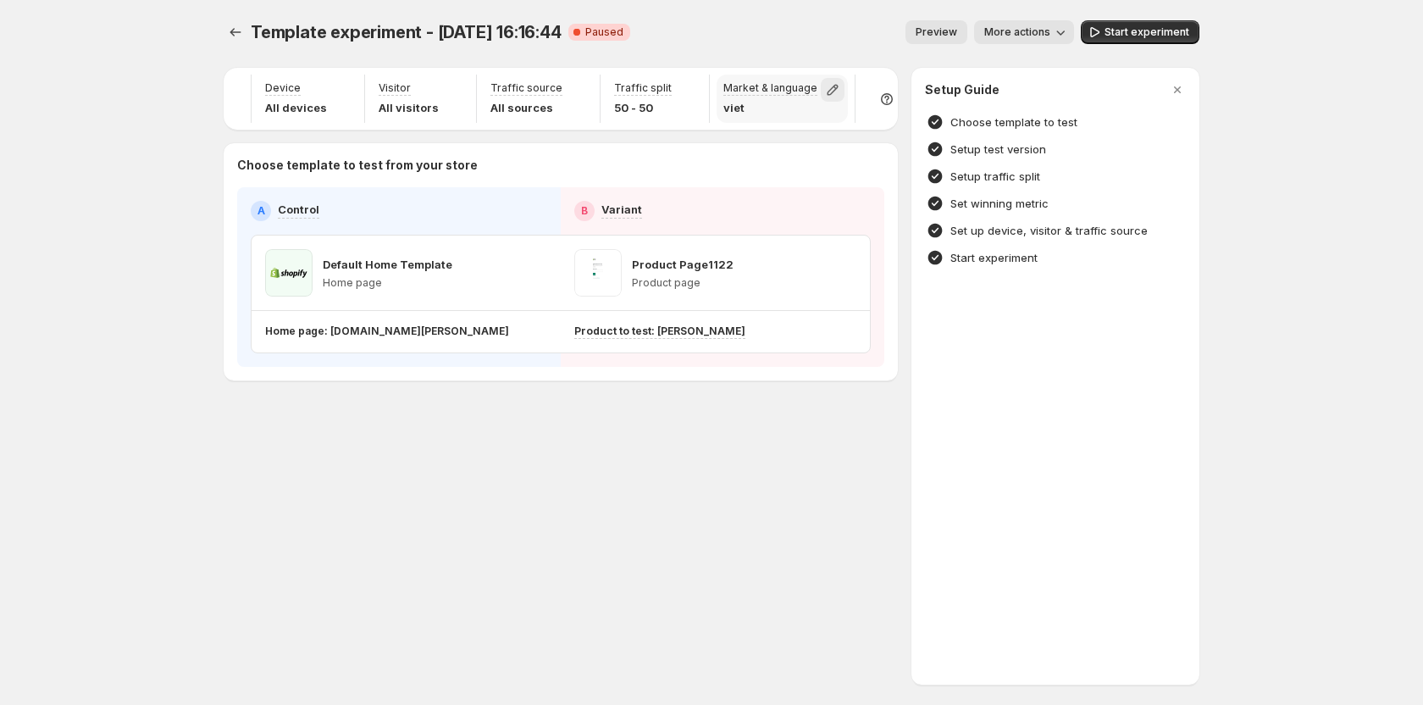
click at [824, 89] on icon "button" at bounding box center [832, 89] width 17 height 17
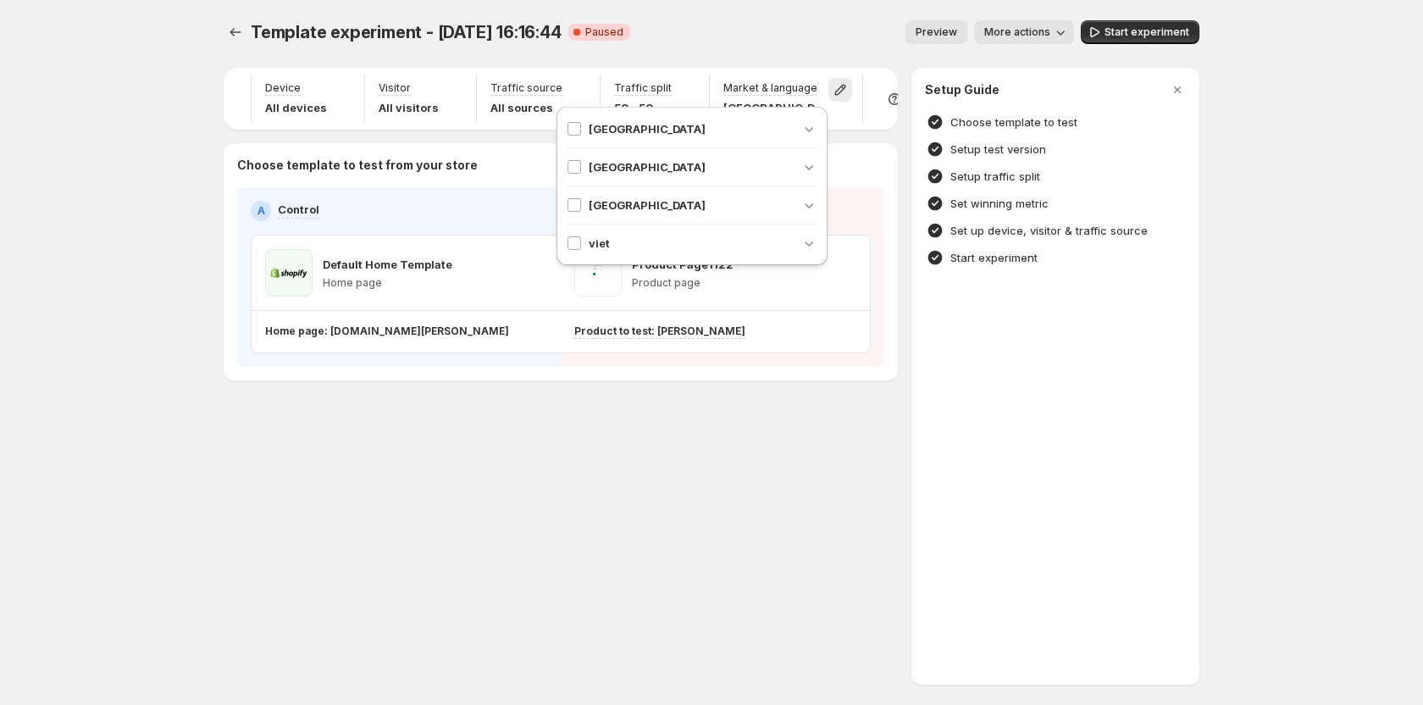
click at [592, 407] on div "Template experiment - Aug 7, 16:16:44. This page is ready Template experiment -…" at bounding box center [711, 236] width 1017 height 472
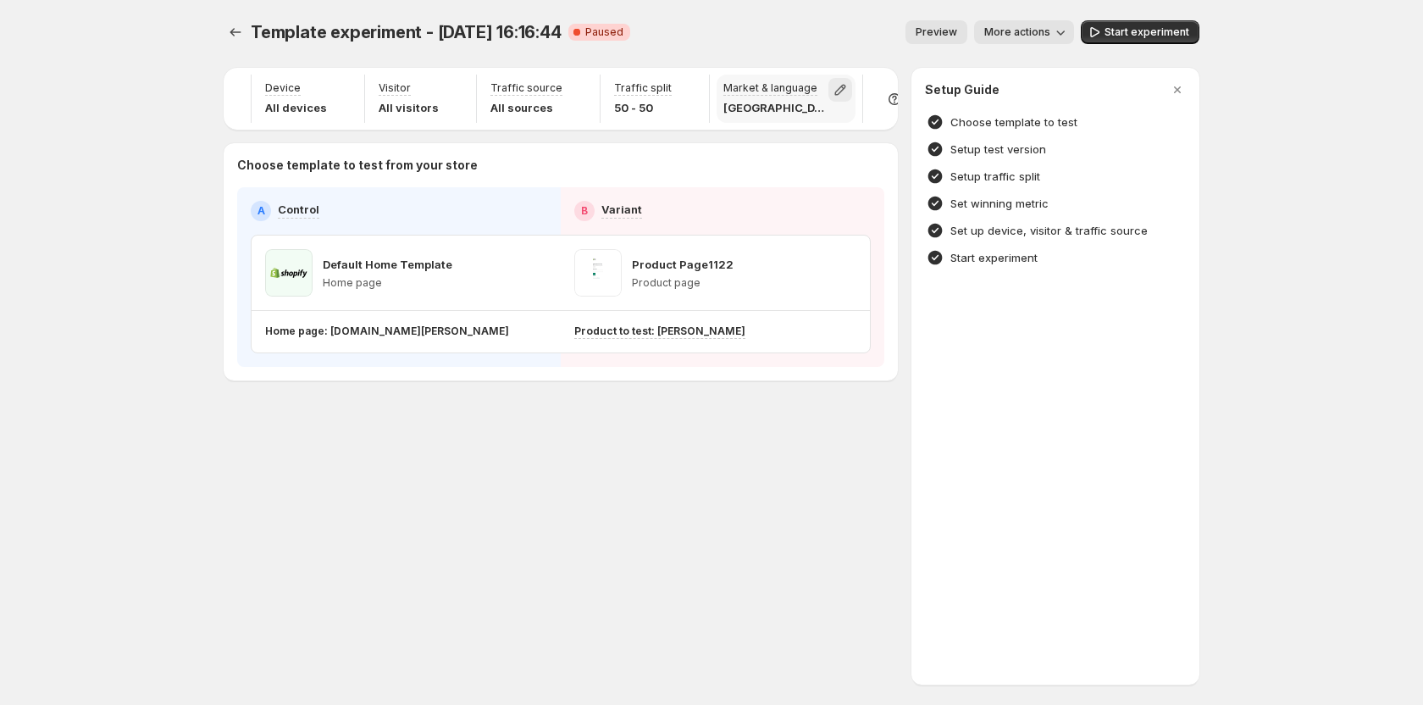
click at [832, 83] on icon "button" at bounding box center [840, 89] width 17 height 17
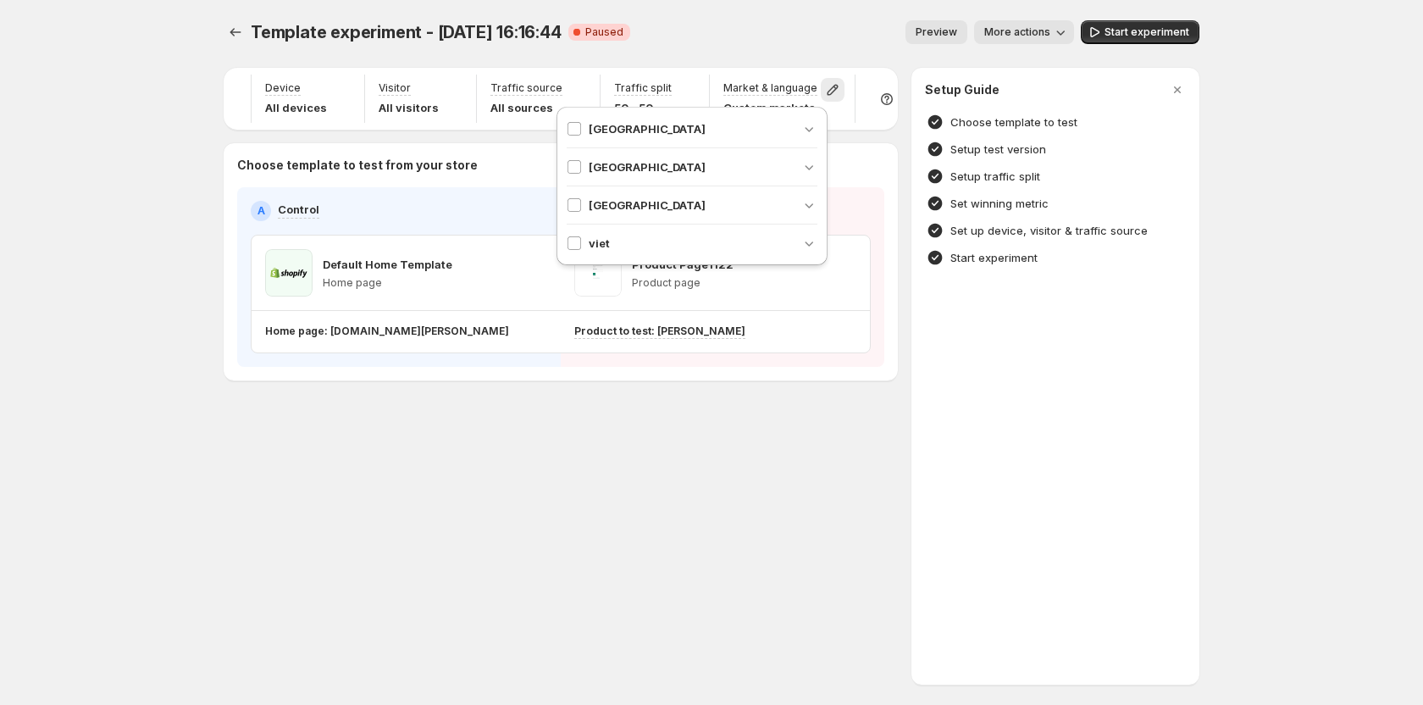
click at [617, 380] on div "Choose template to test from your store A Control B Variant Default Home Templa…" at bounding box center [561, 261] width 674 height 237
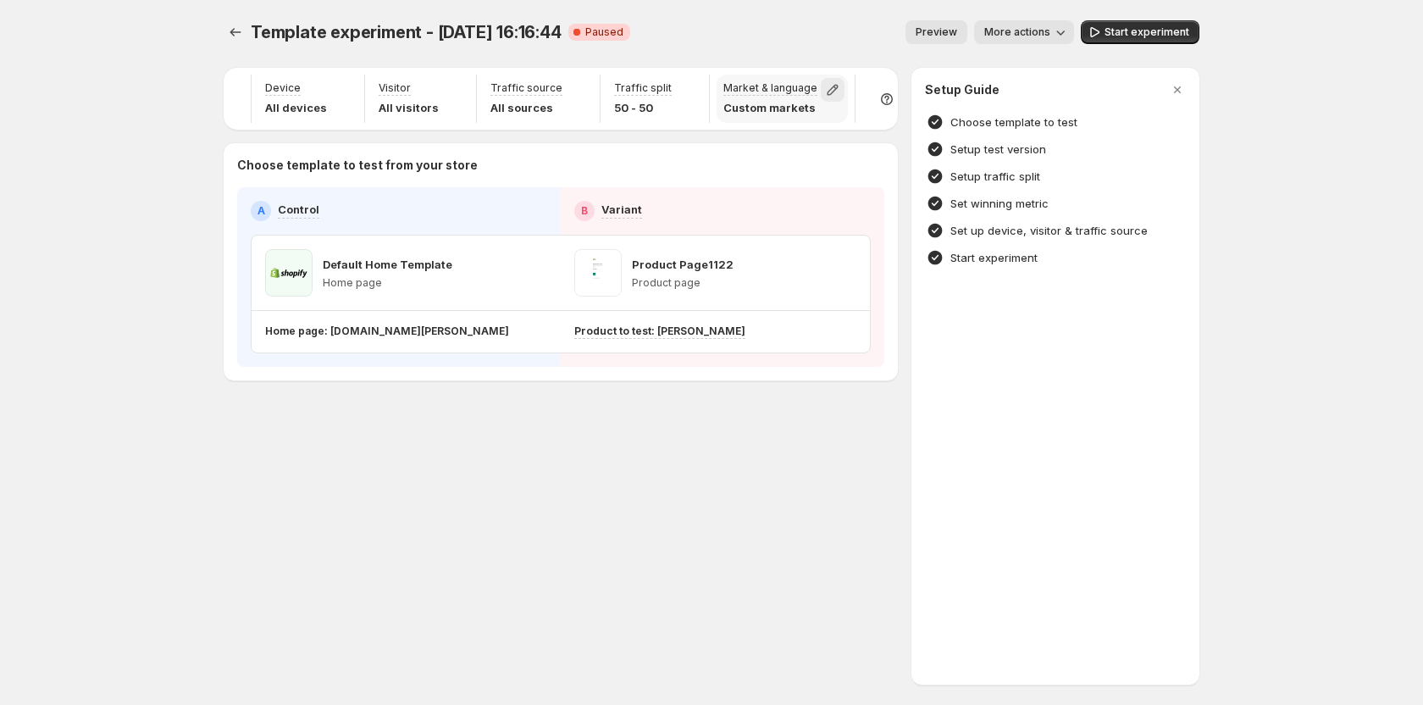
click at [824, 86] on icon "button" at bounding box center [832, 89] width 17 height 17
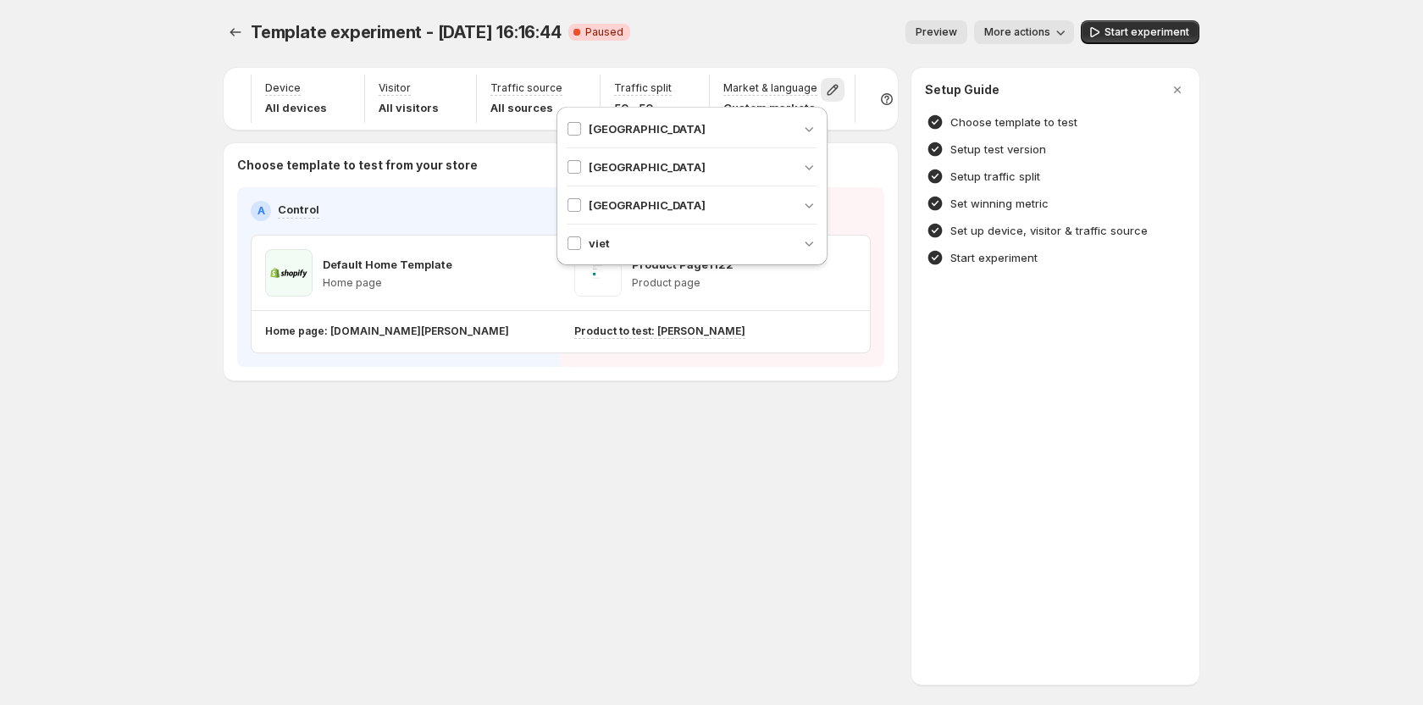
click at [552, 378] on div "Choose template to test from your store A Control B Variant Default Home Templa…" at bounding box center [561, 261] width 674 height 237
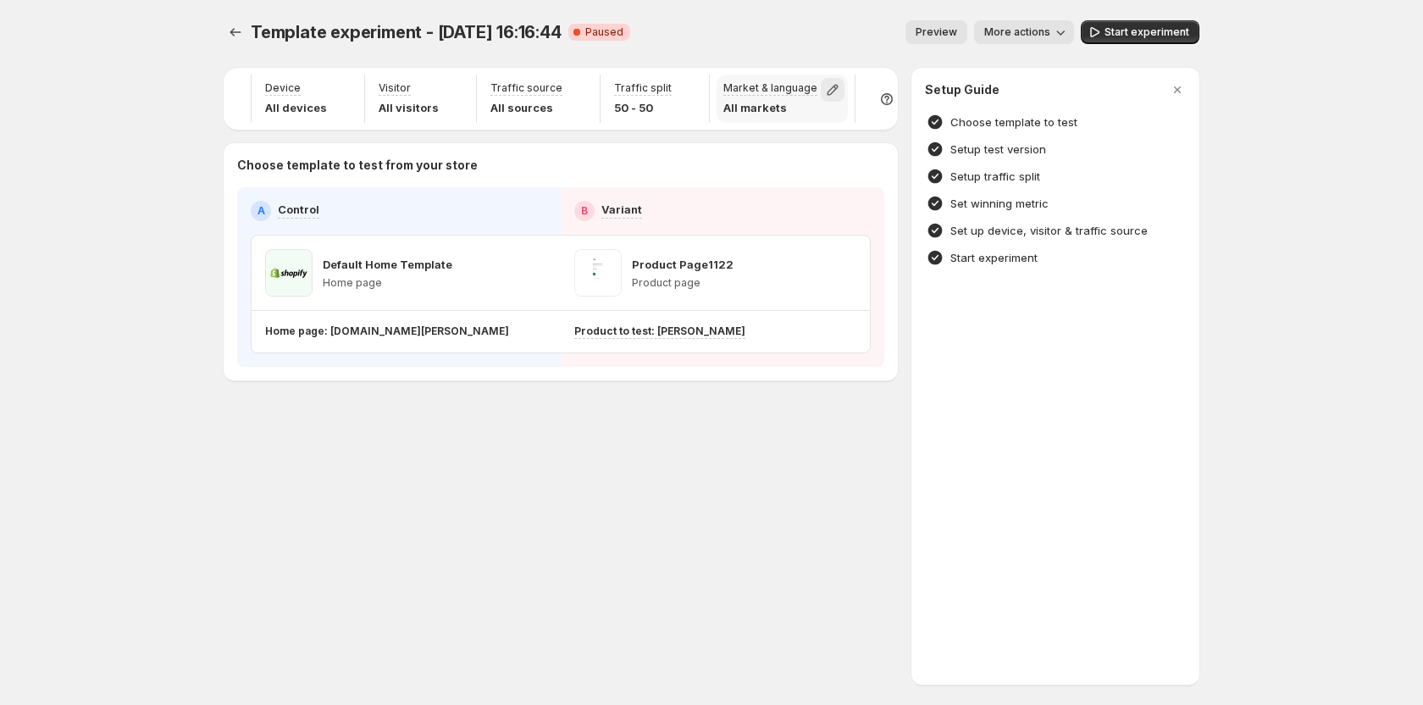
click at [822, 91] on button "button" at bounding box center [833, 90] width 24 height 24
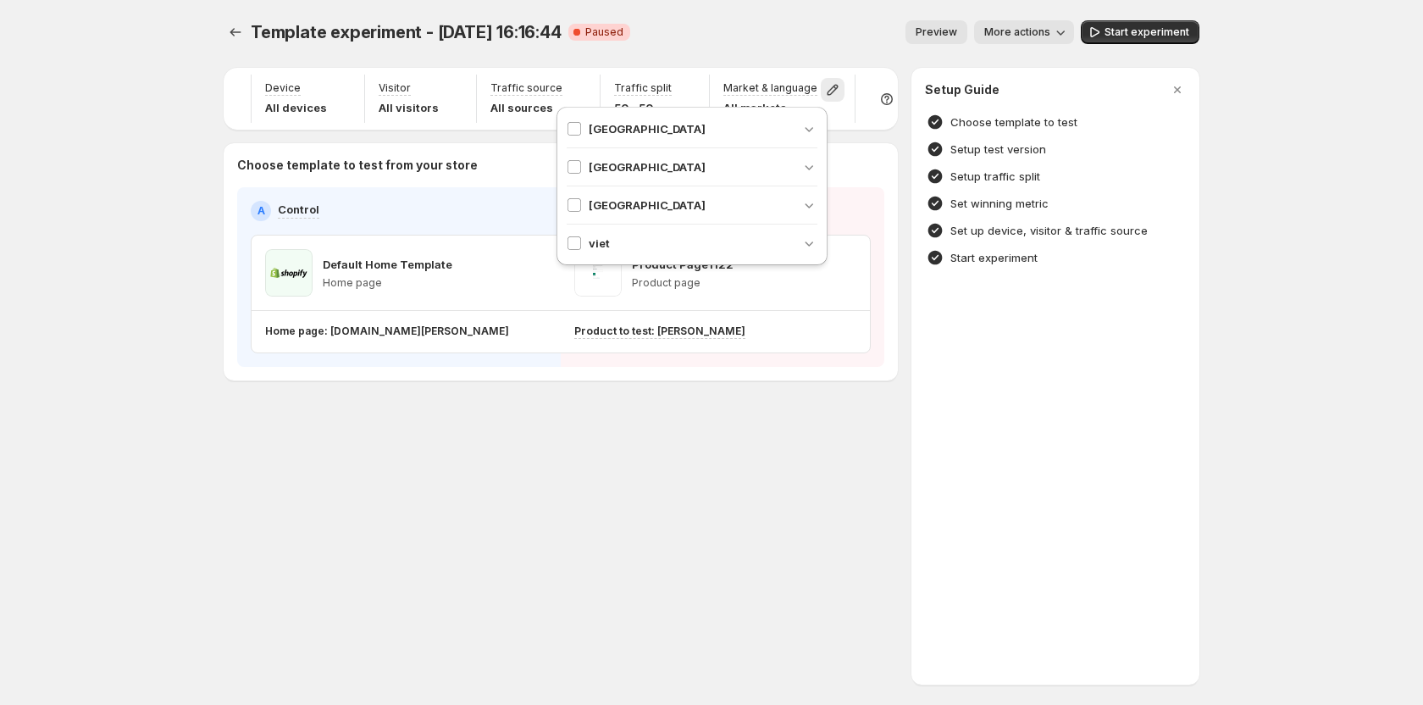
click at [651, 203] on span "United States" at bounding box center [647, 205] width 117 height 17
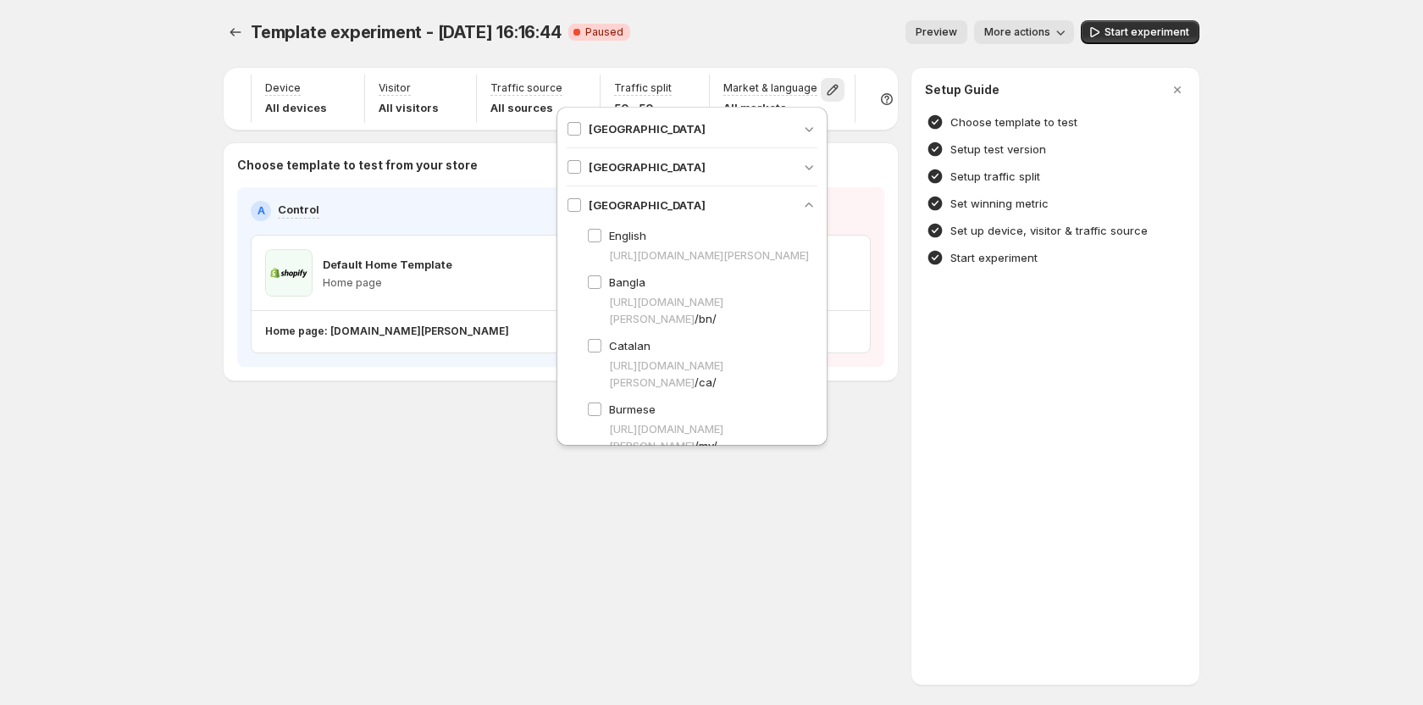
click at [532, 488] on div "Template experiment - Aug 7, 16:16:44. This page is ready Template experiment -…" at bounding box center [711, 352] width 1017 height 705
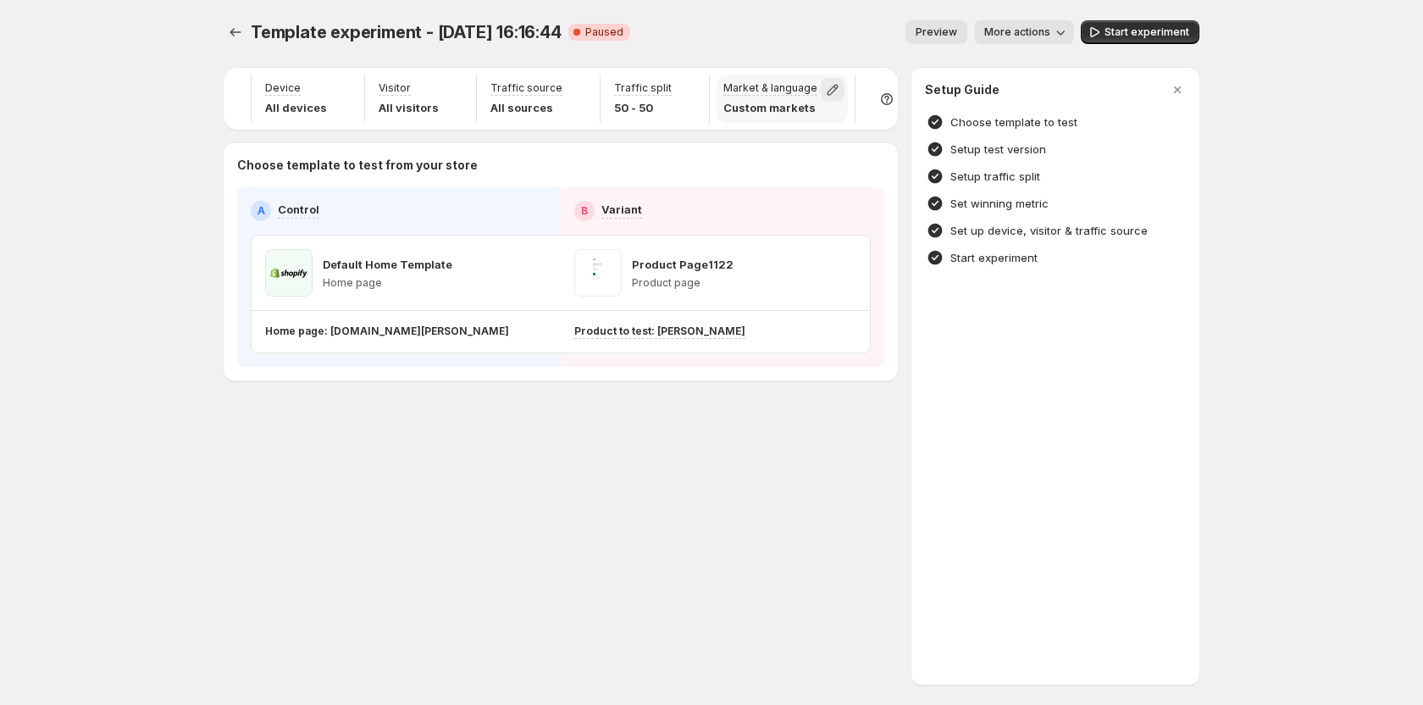
click at [824, 86] on icon "button" at bounding box center [832, 89] width 17 height 17
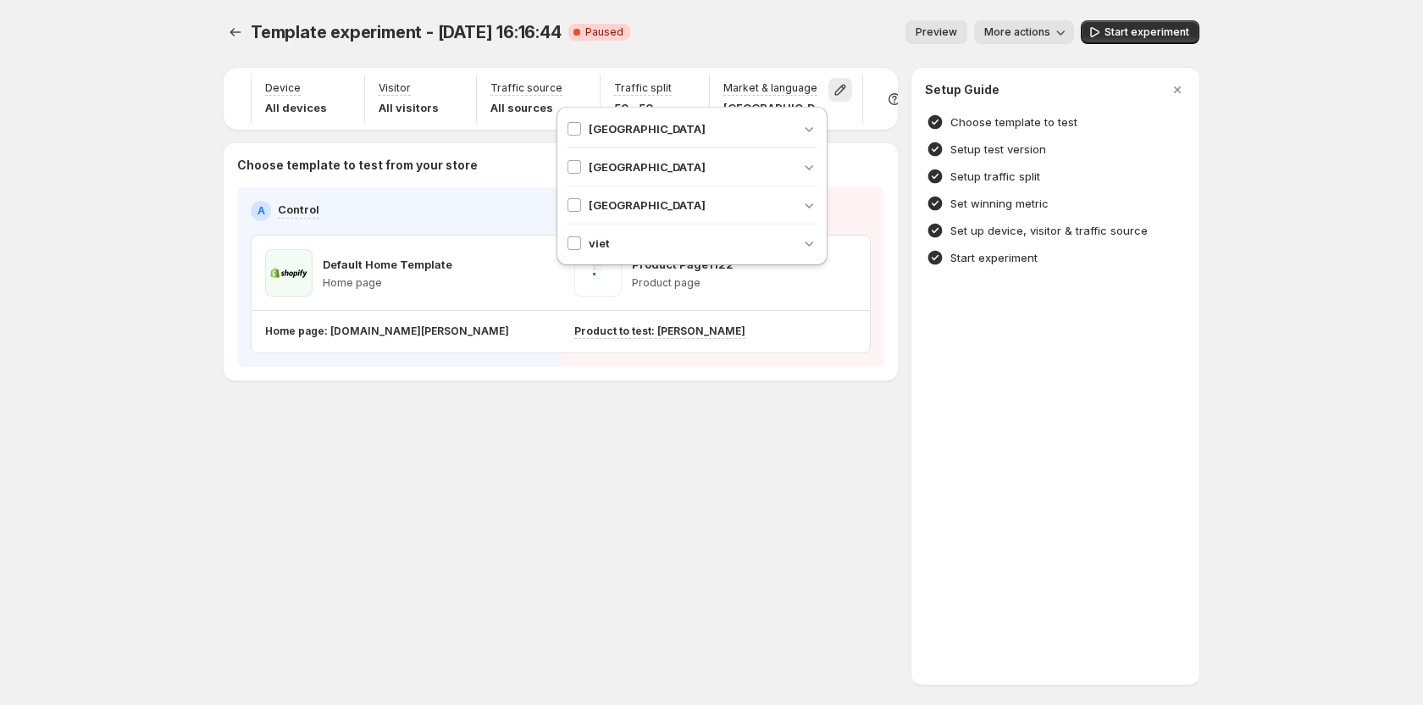
click at [701, 463] on div "Template experiment - Aug 7, 16:16:44. This page is ready Template experiment -…" at bounding box center [711, 236] width 1017 height 472
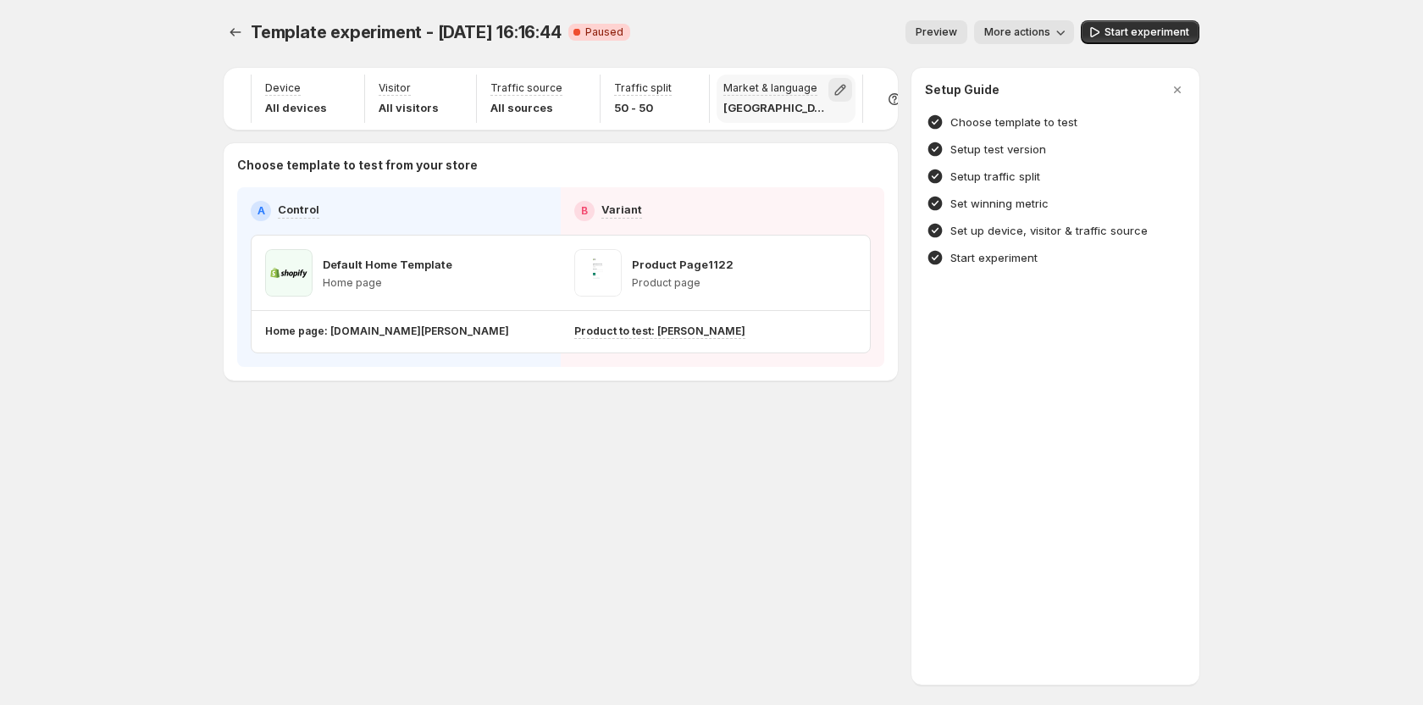
click at [828, 101] on button "button" at bounding box center [840, 90] width 24 height 24
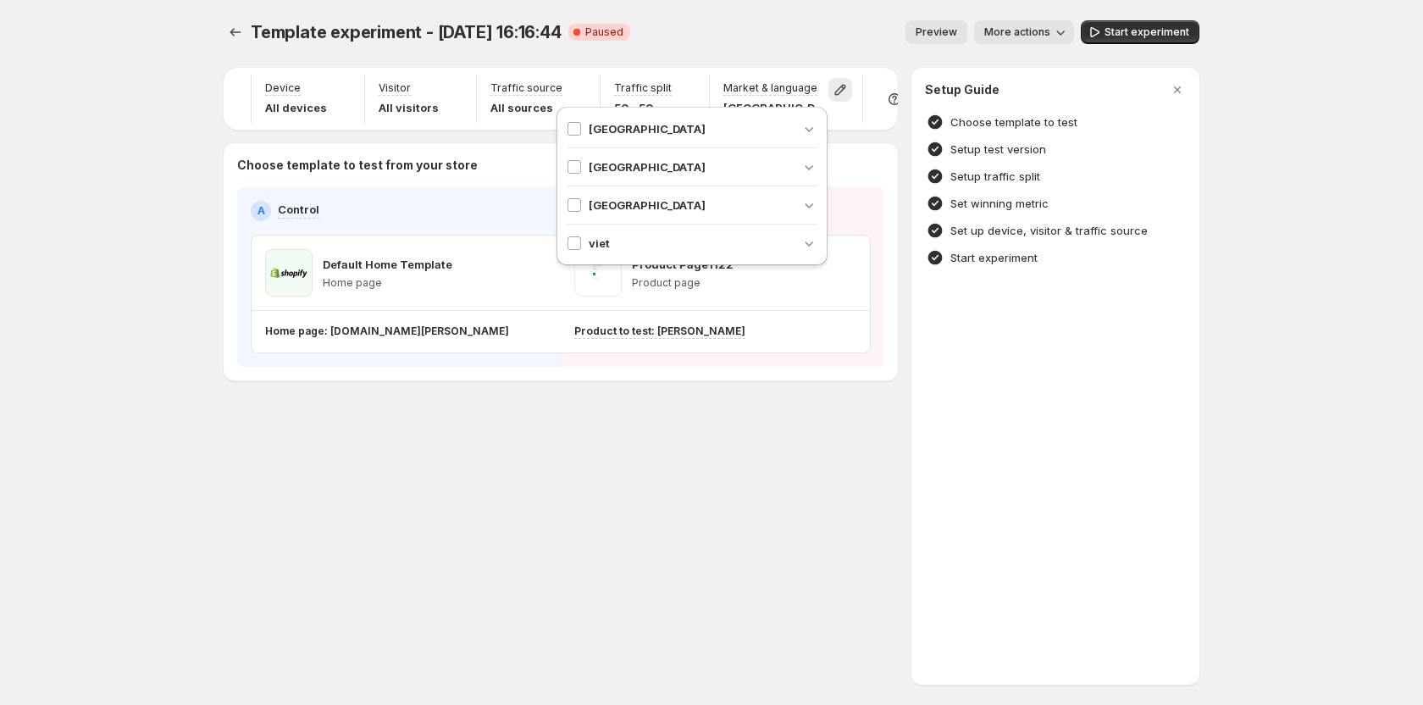
click at [582, 241] on div "viet" at bounding box center [588, 243] width 43 height 17
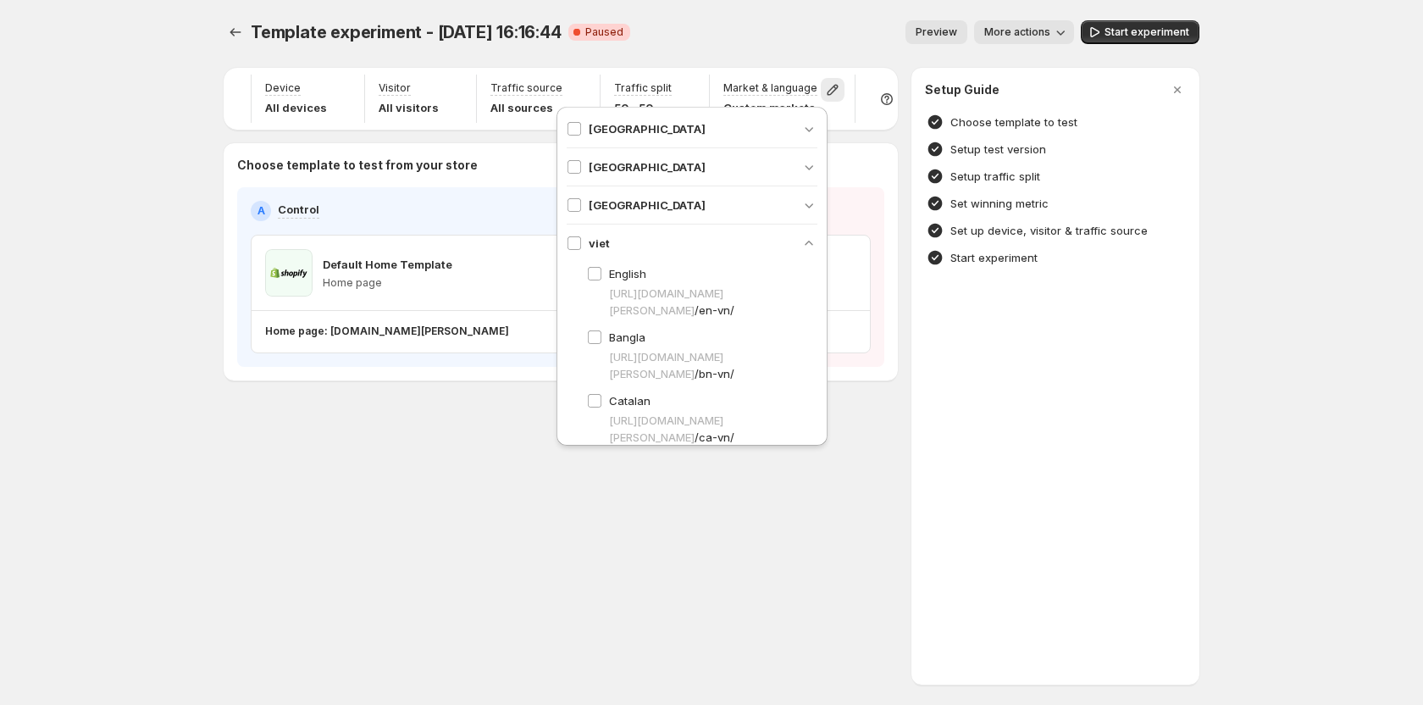
click at [512, 415] on div "Template experiment - Aug 7, 16:16:44. This page is ready Template experiment -…" at bounding box center [711, 236] width 1017 height 472
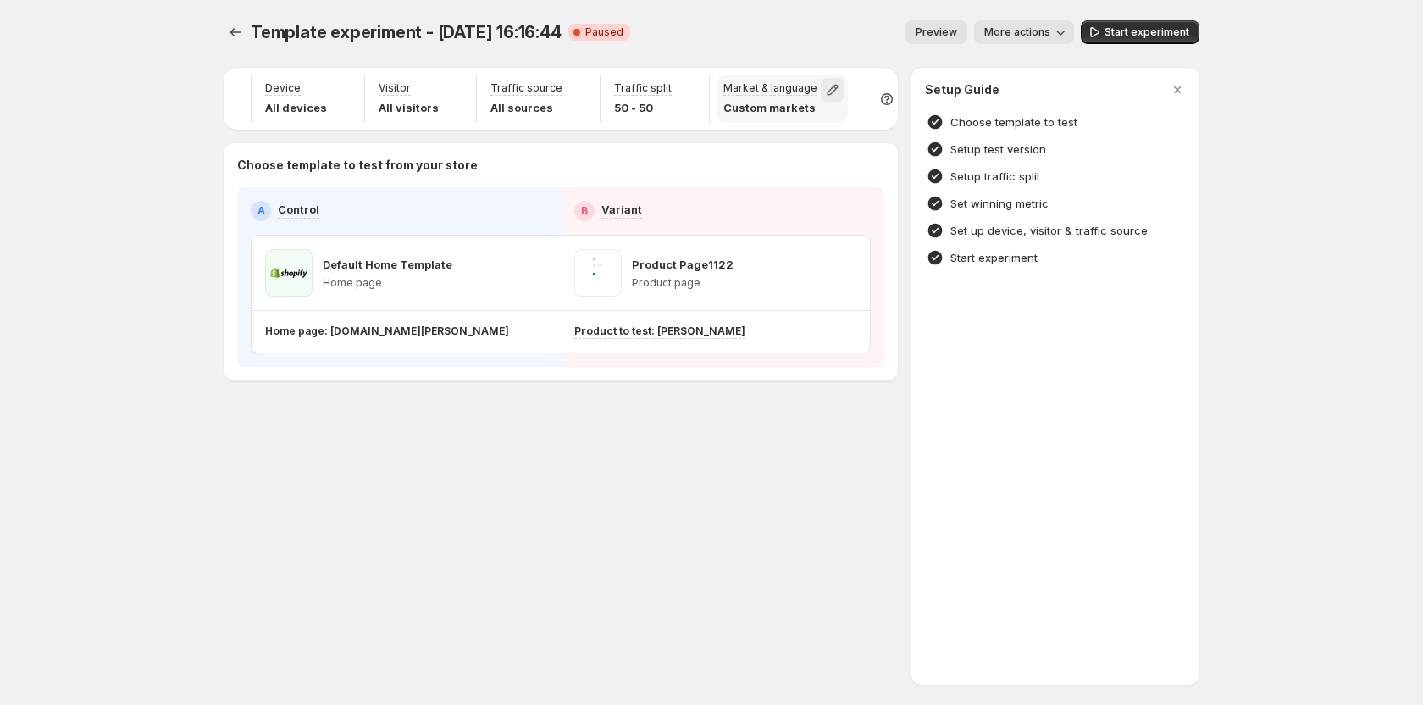
click at [824, 91] on icon "button" at bounding box center [832, 89] width 17 height 17
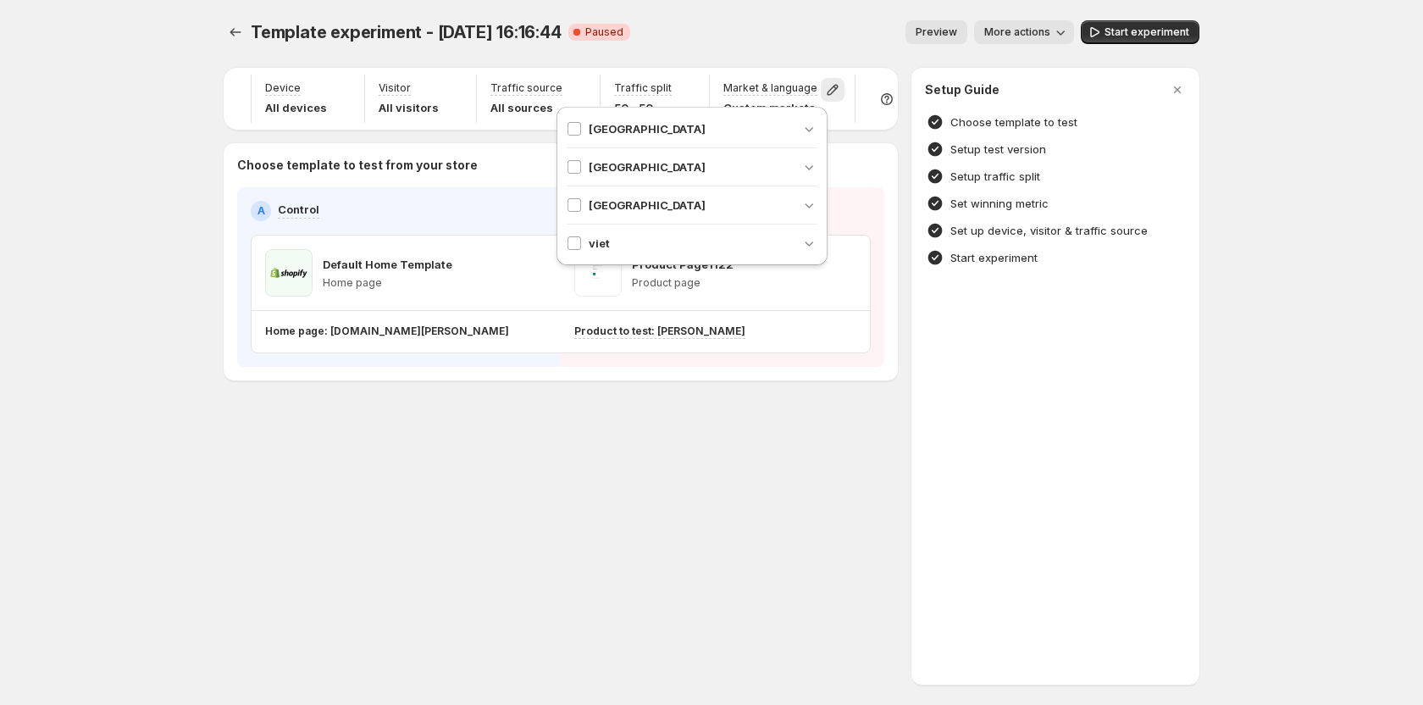
click at [565, 435] on div "Template experiment - Aug 7, 16:16:44. This page is ready Template experiment -…" at bounding box center [711, 236] width 1017 height 472
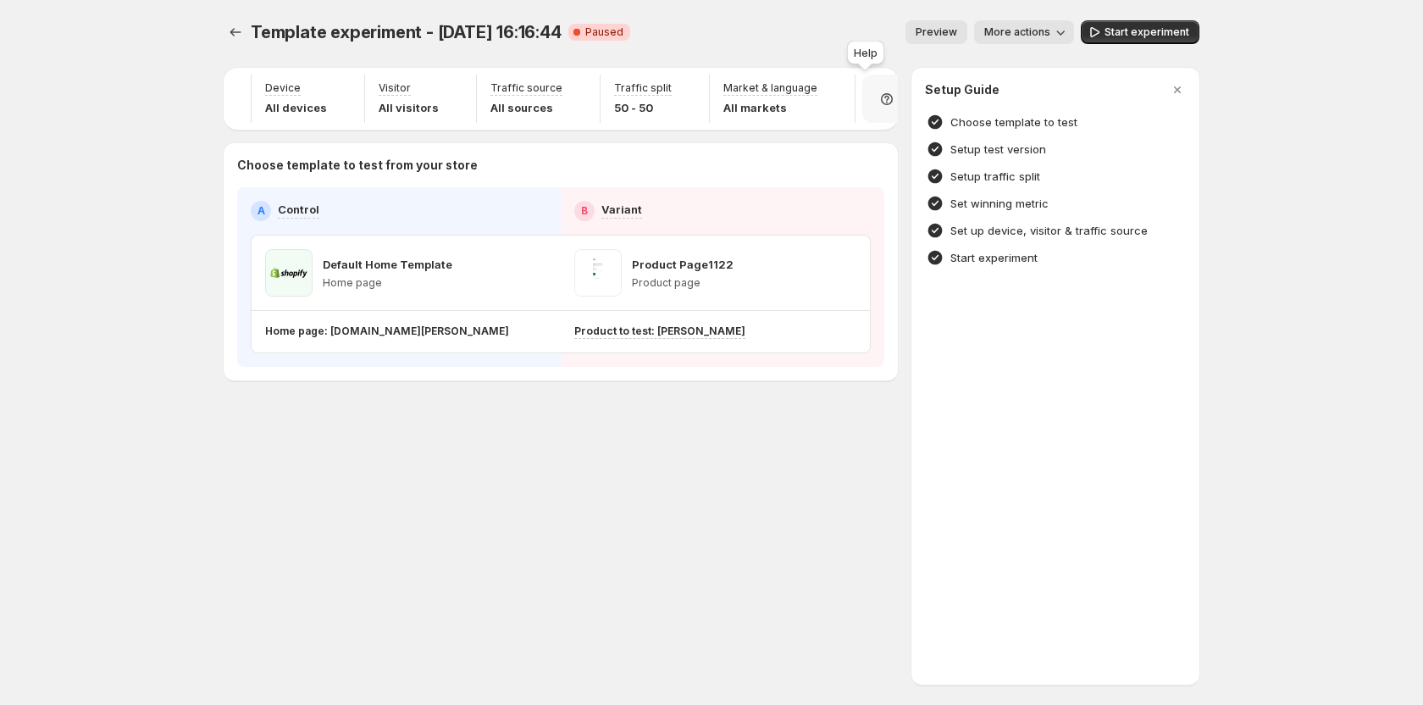
click at [878, 96] on icon at bounding box center [886, 99] width 17 height 17
click at [828, 87] on icon "button" at bounding box center [833, 90] width 11 height 11
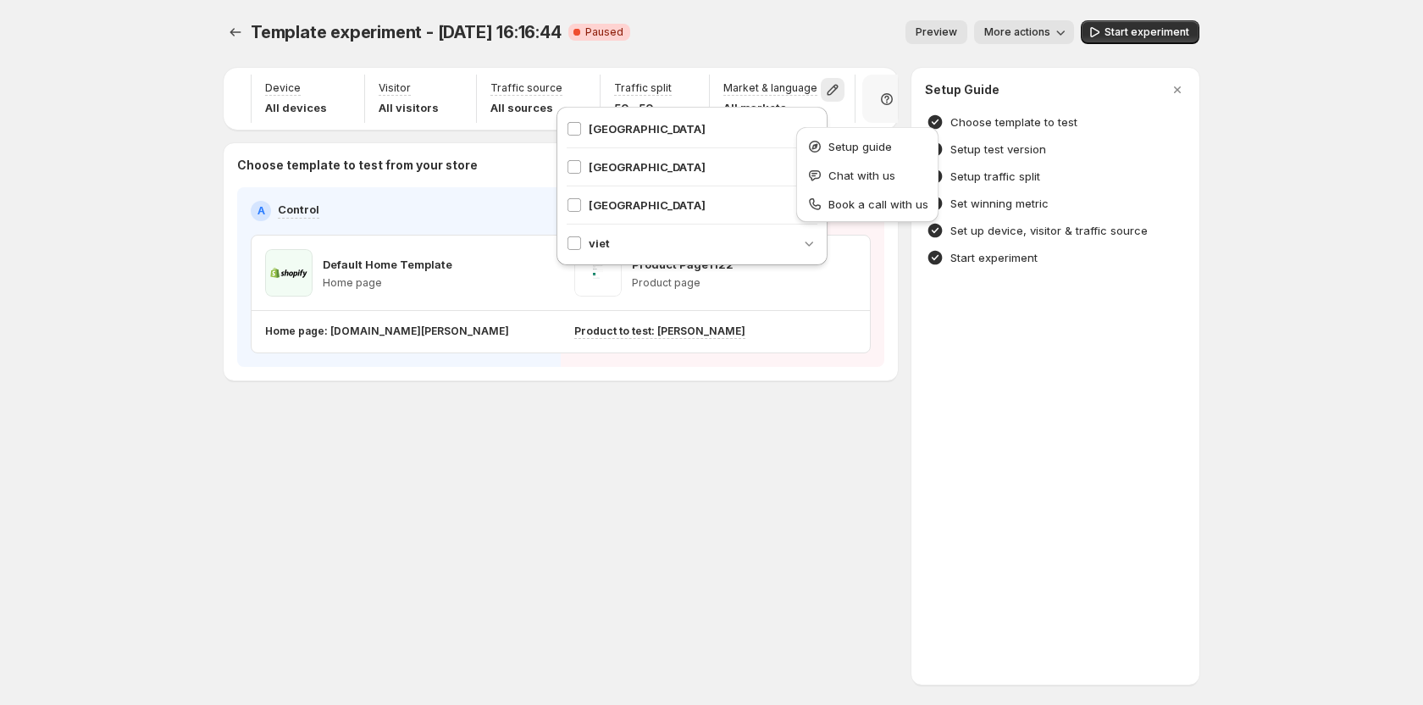
click at [732, 433] on div "Template experiment - Aug 7, 16:16:44. This page is ready Template experiment -…" at bounding box center [711, 236] width 1017 height 472
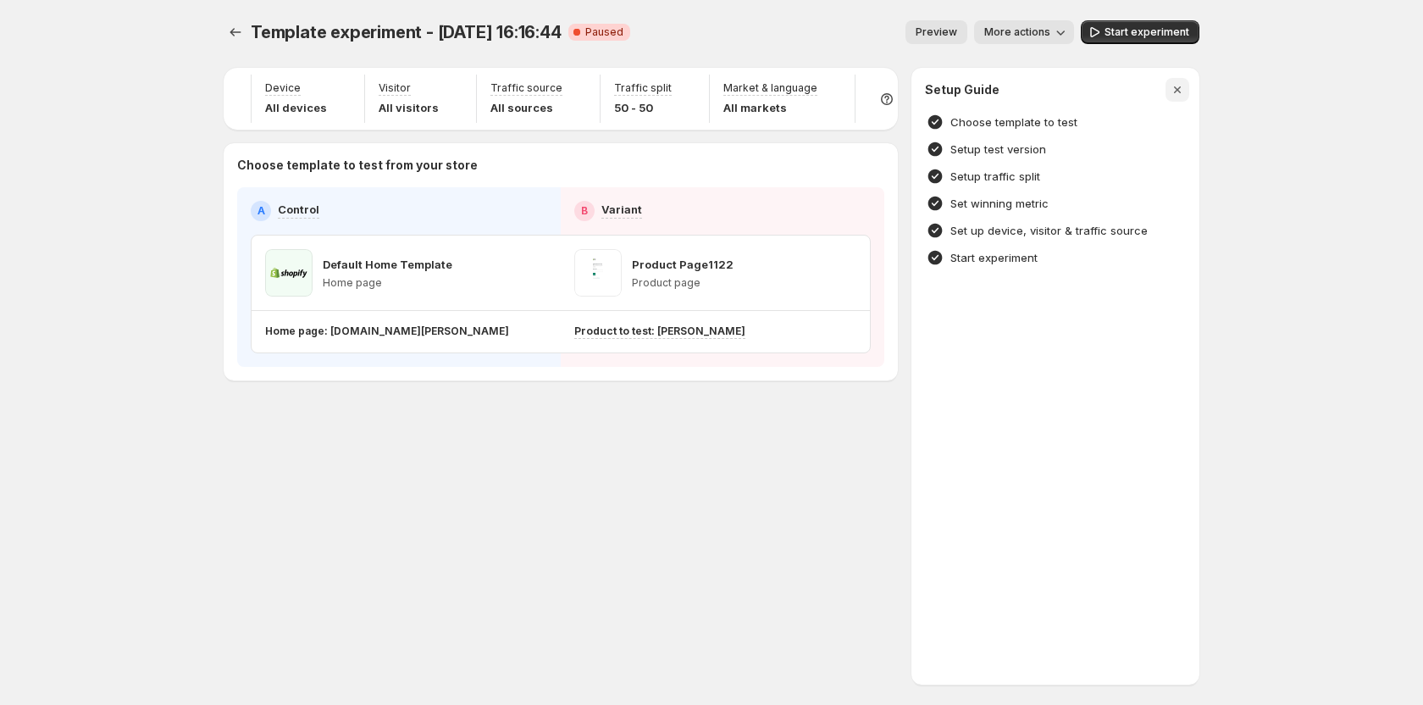
click at [1183, 93] on icon "button" at bounding box center [1177, 89] width 17 height 17
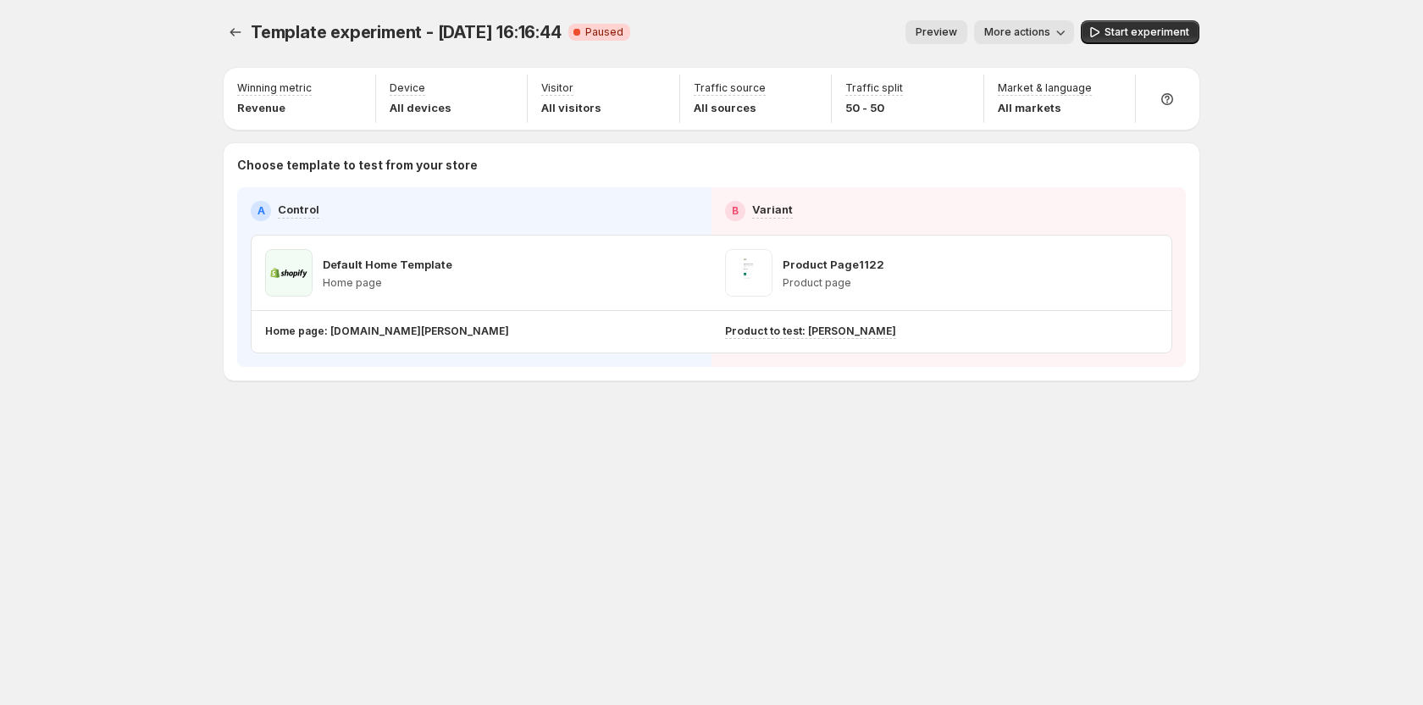
scroll to position [0, 0]
click at [1107, 87] on icon "button" at bounding box center [1113, 89] width 17 height 17
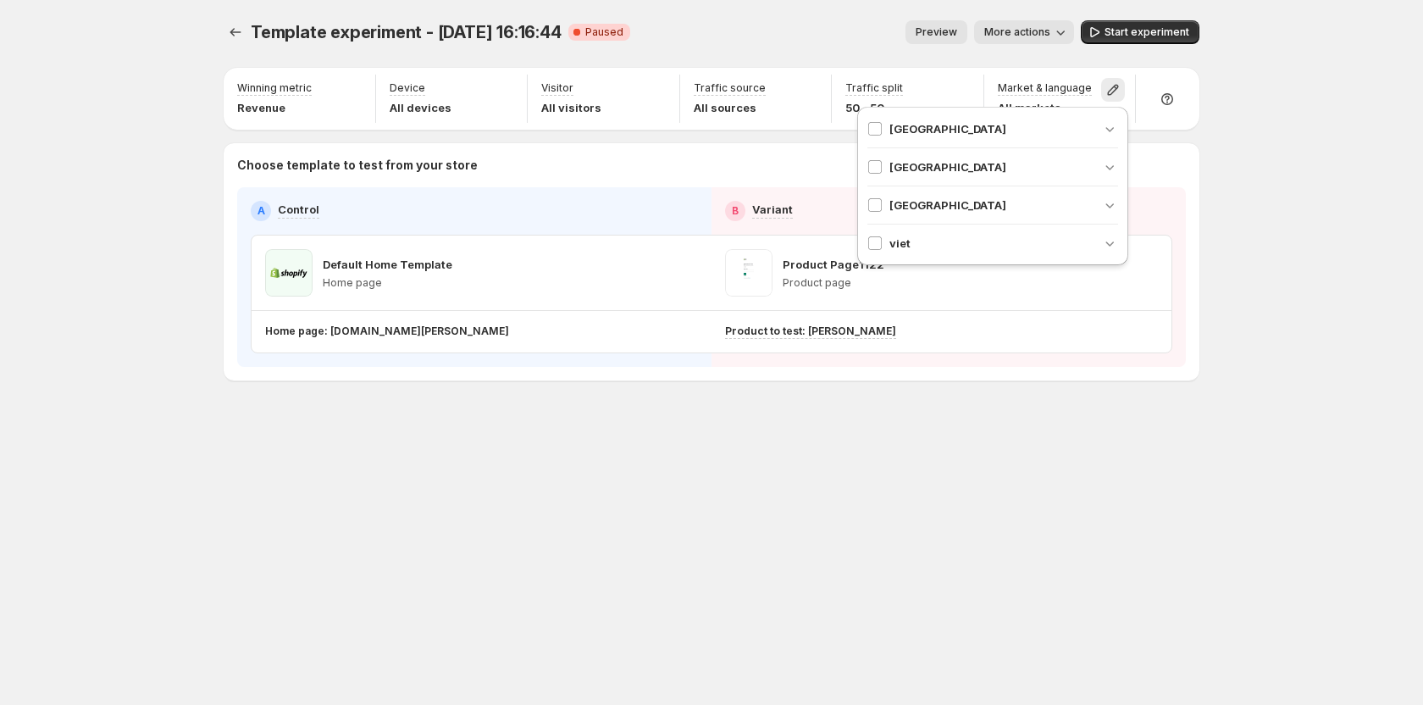
click at [969, 508] on div "Template experiment - Aug 7, 16:16:44. This page is ready Template experiment -…" at bounding box center [711, 352] width 1017 height 705
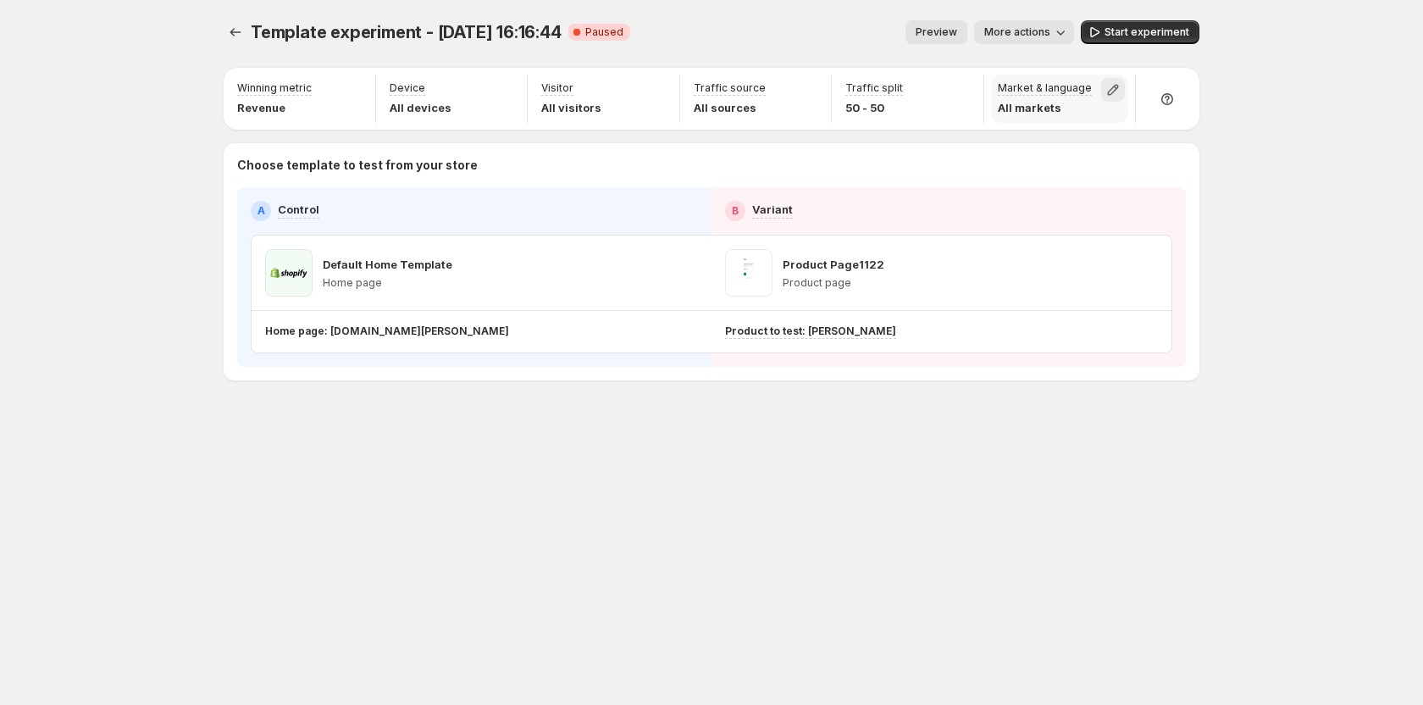
click at [1118, 91] on icon "button" at bounding box center [1113, 89] width 17 height 17
